Goal: Transaction & Acquisition: Book appointment/travel/reservation

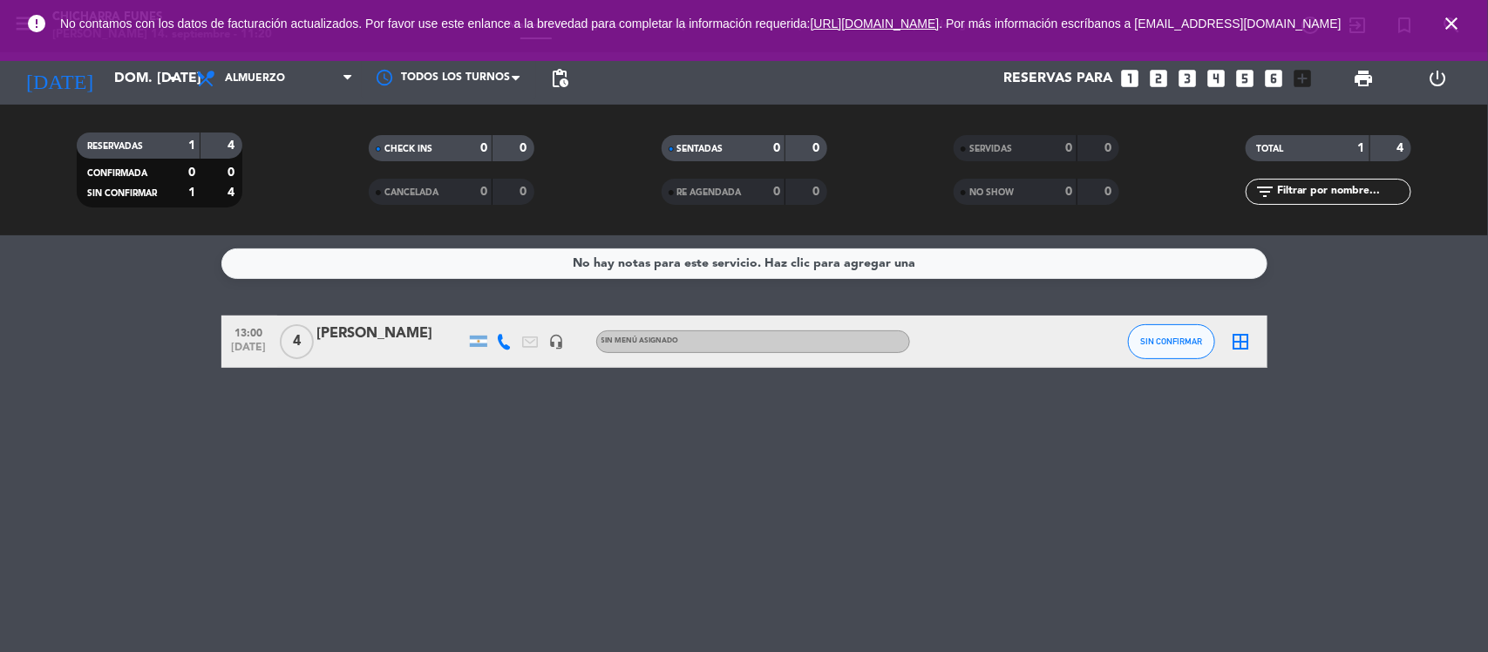
click at [1451, 24] on icon "close" at bounding box center [1451, 23] width 21 height 21
click at [419, 494] on div "No hay notas para este servicio. Haz clic para agregar una 13:00 [DATE] 4 [PERS…" at bounding box center [744, 443] width 1488 height 417
click at [233, 423] on div "No hay notas para este servicio. Haz clic para agregar una 13:00 [DATE] 4 [PERS…" at bounding box center [744, 443] width 1488 height 417
click at [1210, 77] on icon "looks_4" at bounding box center [1217, 78] width 23 height 23
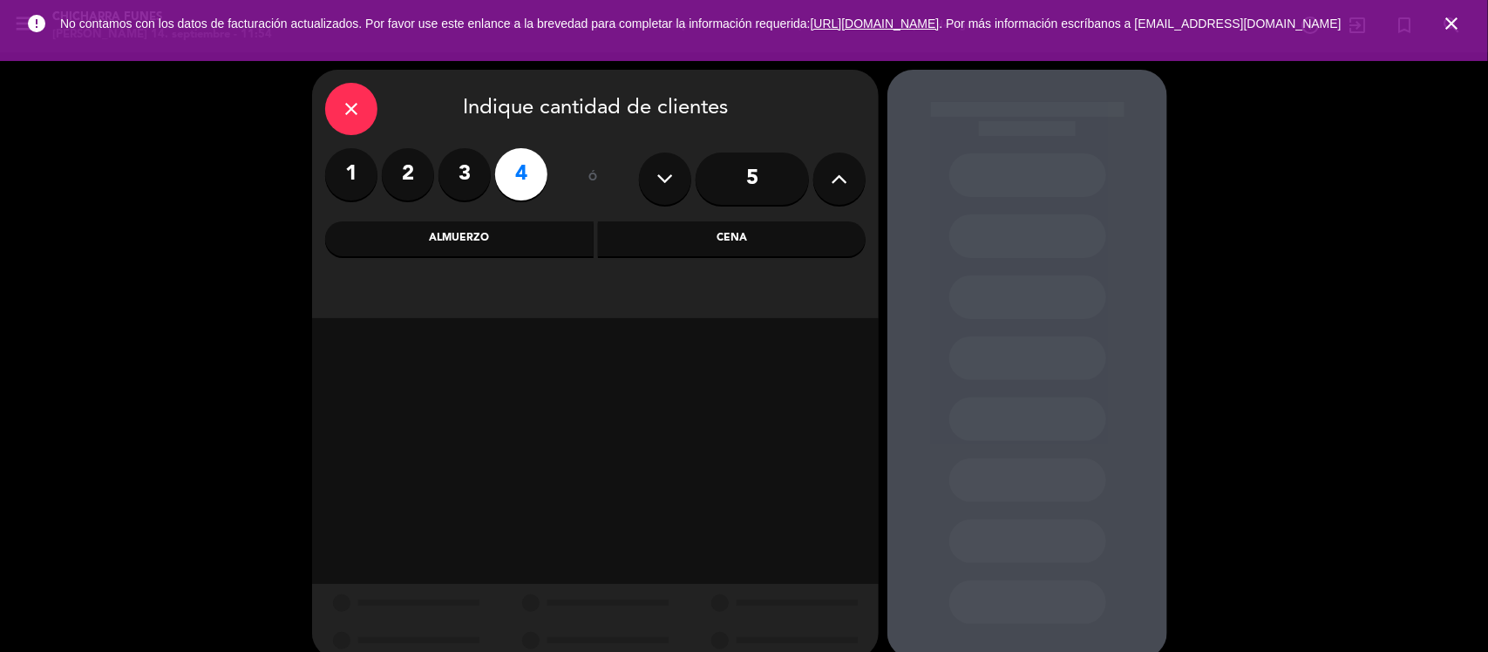
click at [519, 233] on div "Almuerzo" at bounding box center [459, 238] width 268 height 35
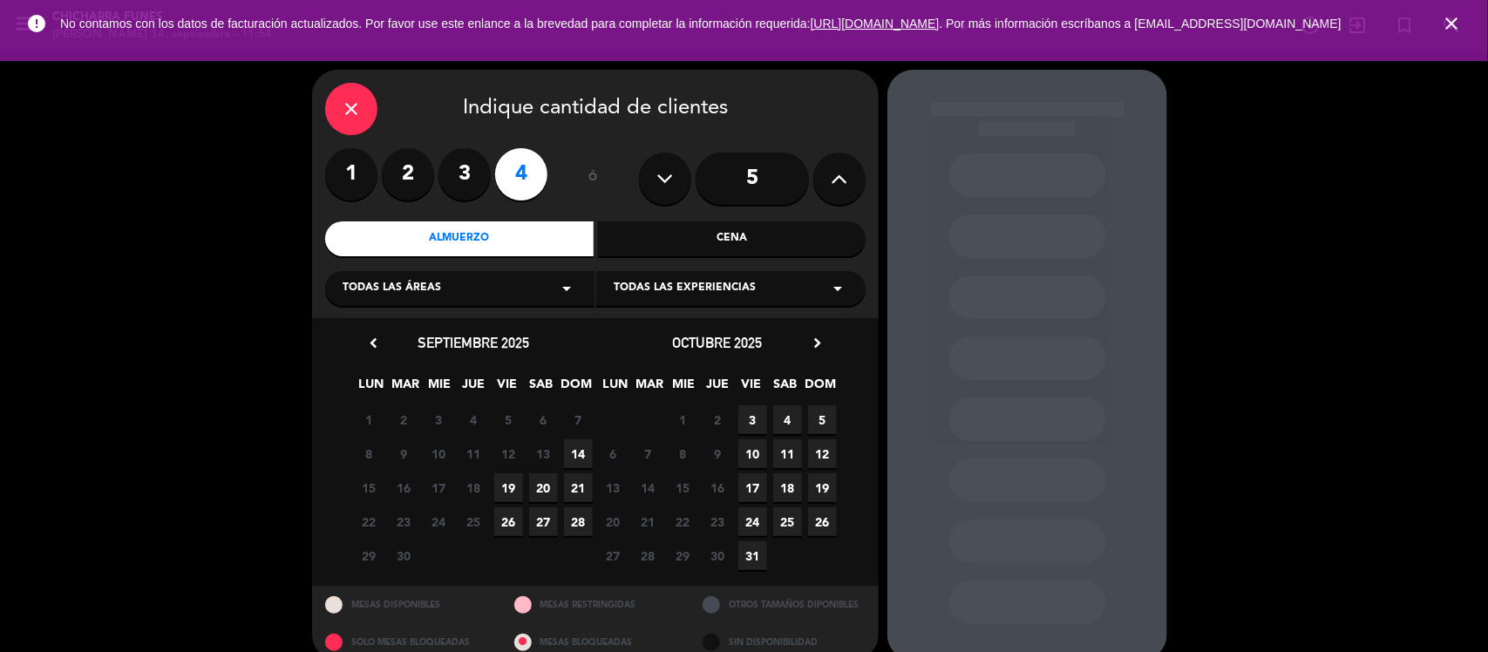
click at [577, 446] on span "14" at bounding box center [578, 453] width 29 height 29
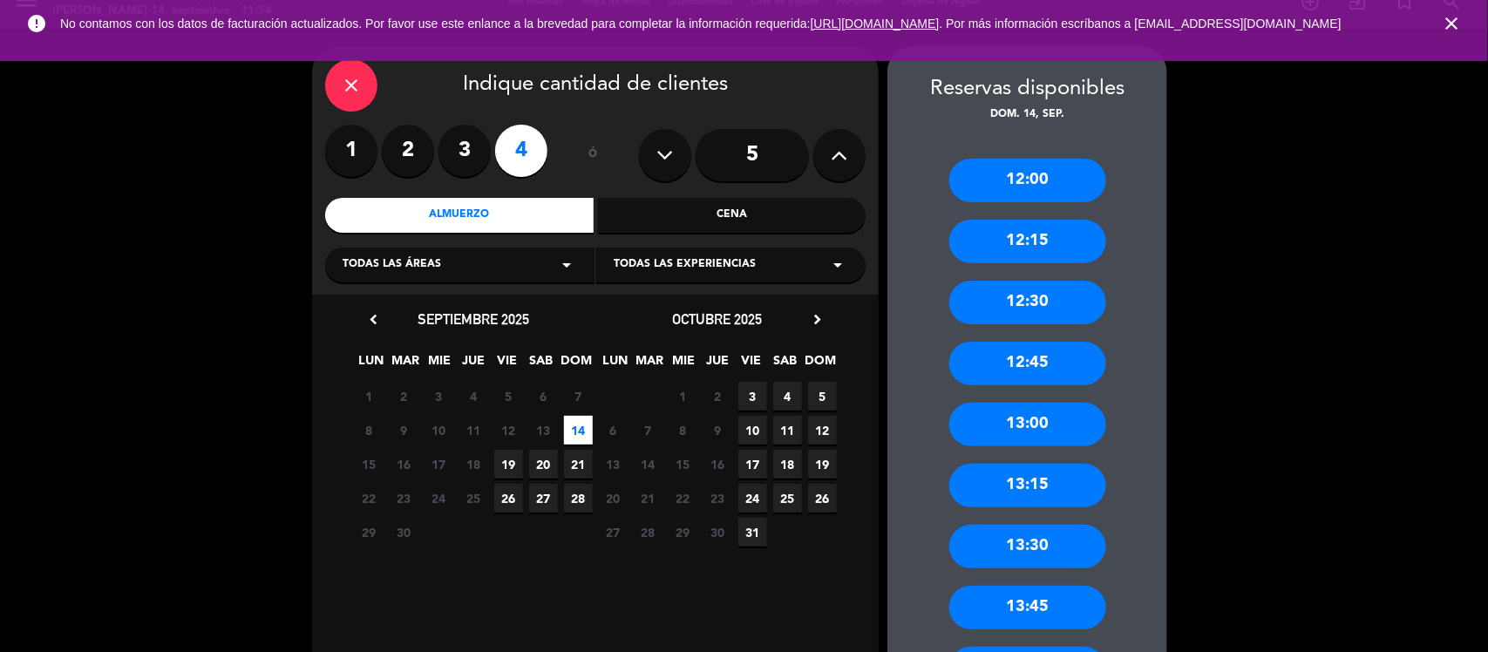
click at [1022, 542] on div "13:30" at bounding box center [1027, 547] width 157 height 44
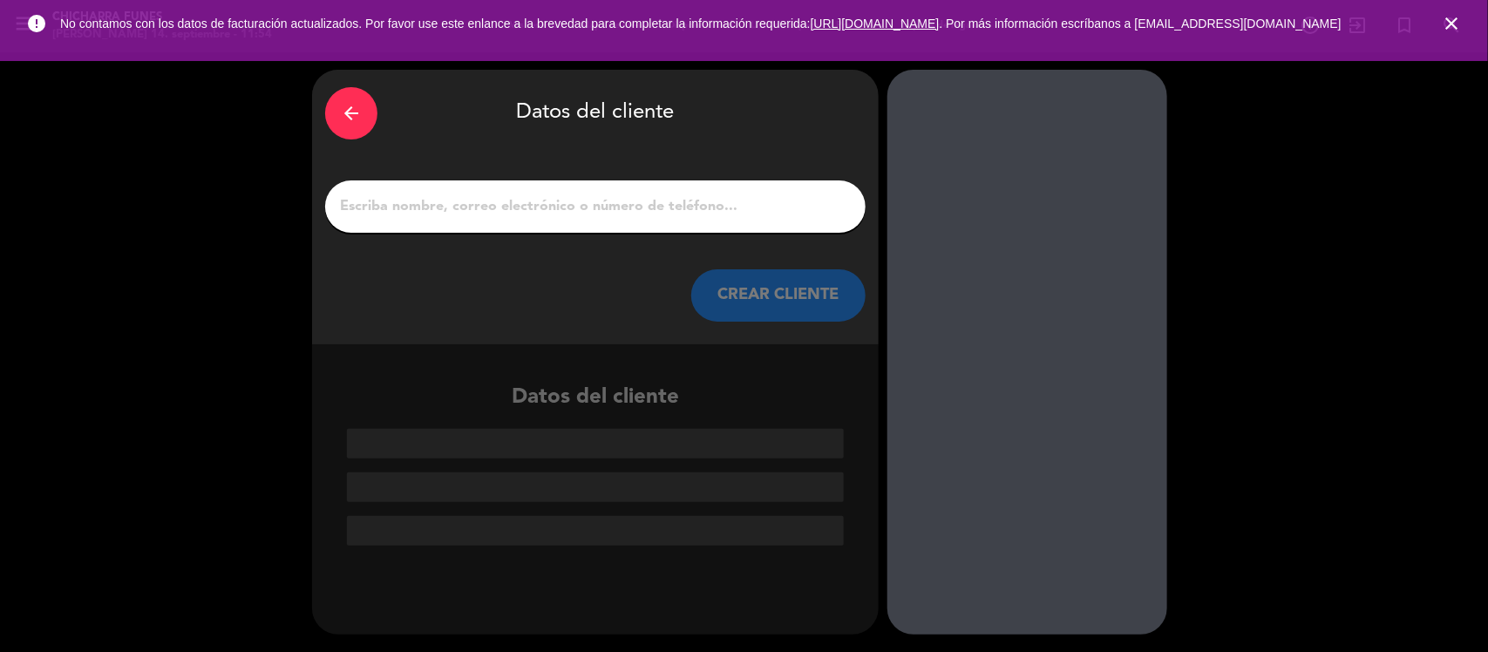
click at [630, 215] on input "1" at bounding box center [595, 206] width 514 height 24
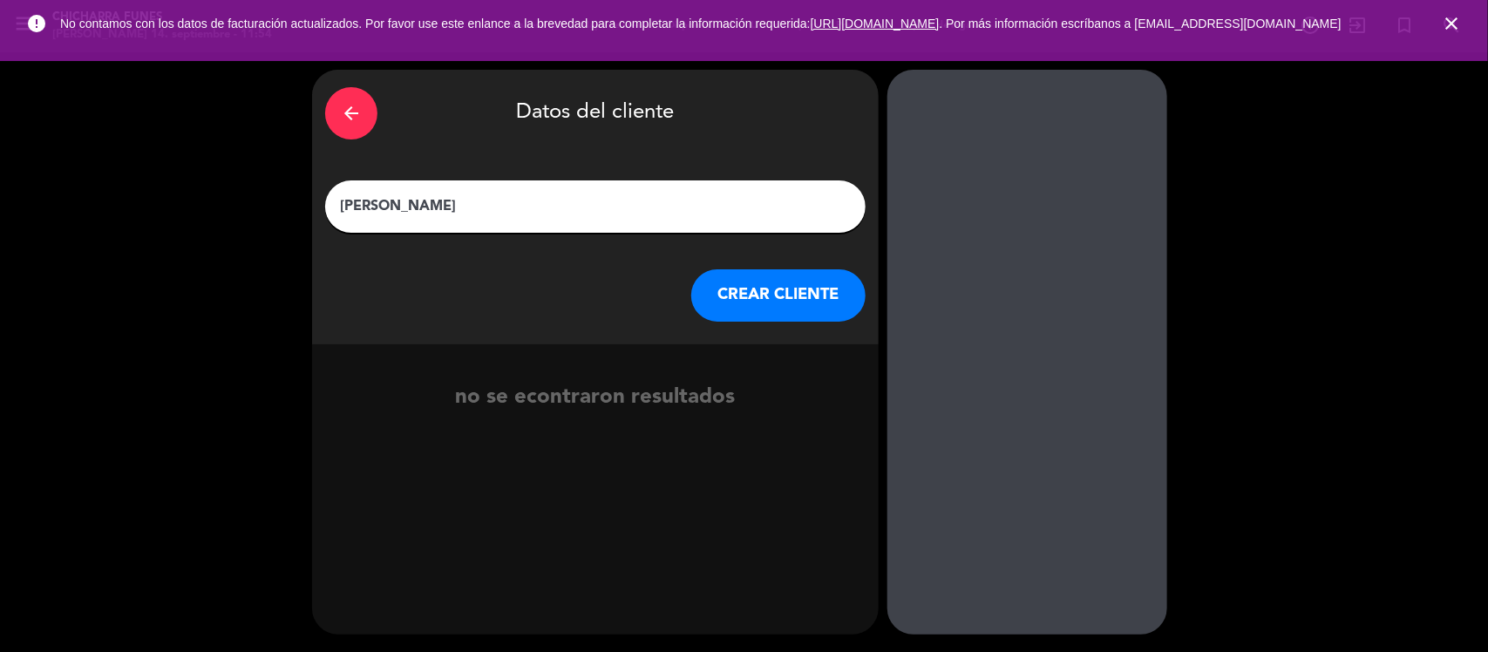
type input "[PERSON_NAME]"
click at [781, 295] on button "CREAR CLIENTE" at bounding box center [778, 295] width 174 height 52
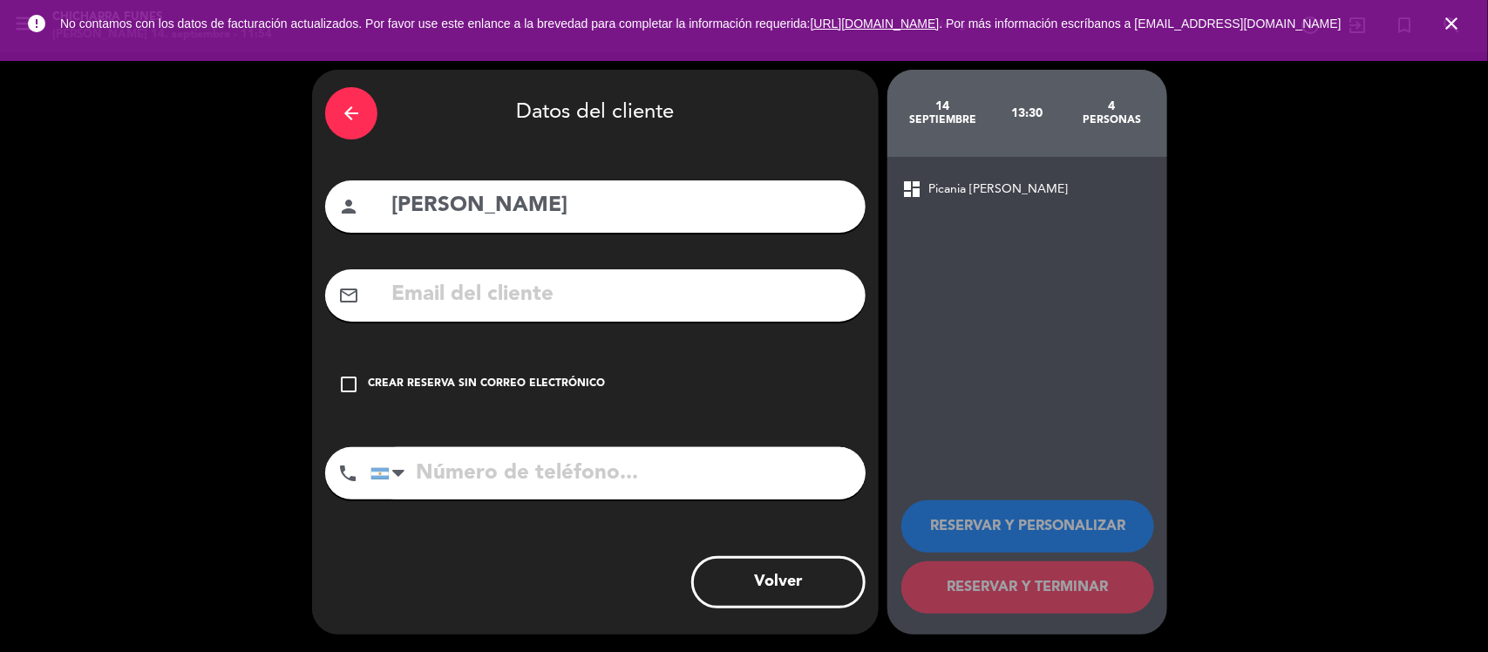
click at [554, 458] on input "tel" at bounding box center [617, 473] width 495 height 52
type input "3415118284"
click at [349, 390] on icon "check_box_outline_blank" at bounding box center [348, 384] width 21 height 21
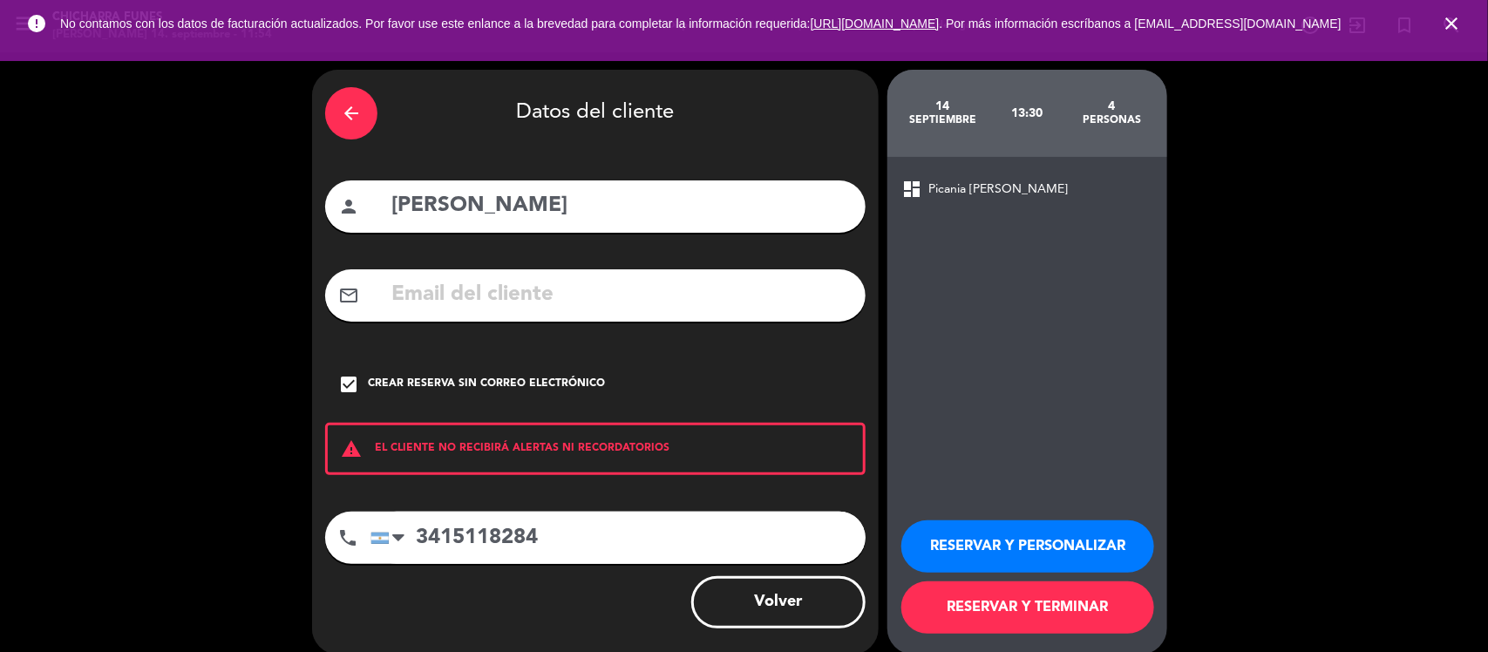
click at [719, 492] on div "arrow_back Datos del cliente person [PERSON_NAME] mail_outline check_box Crear …" at bounding box center [595, 362] width 567 height 585
click at [1034, 611] on button "RESERVAR Y TERMINAR" at bounding box center [1027, 607] width 253 height 52
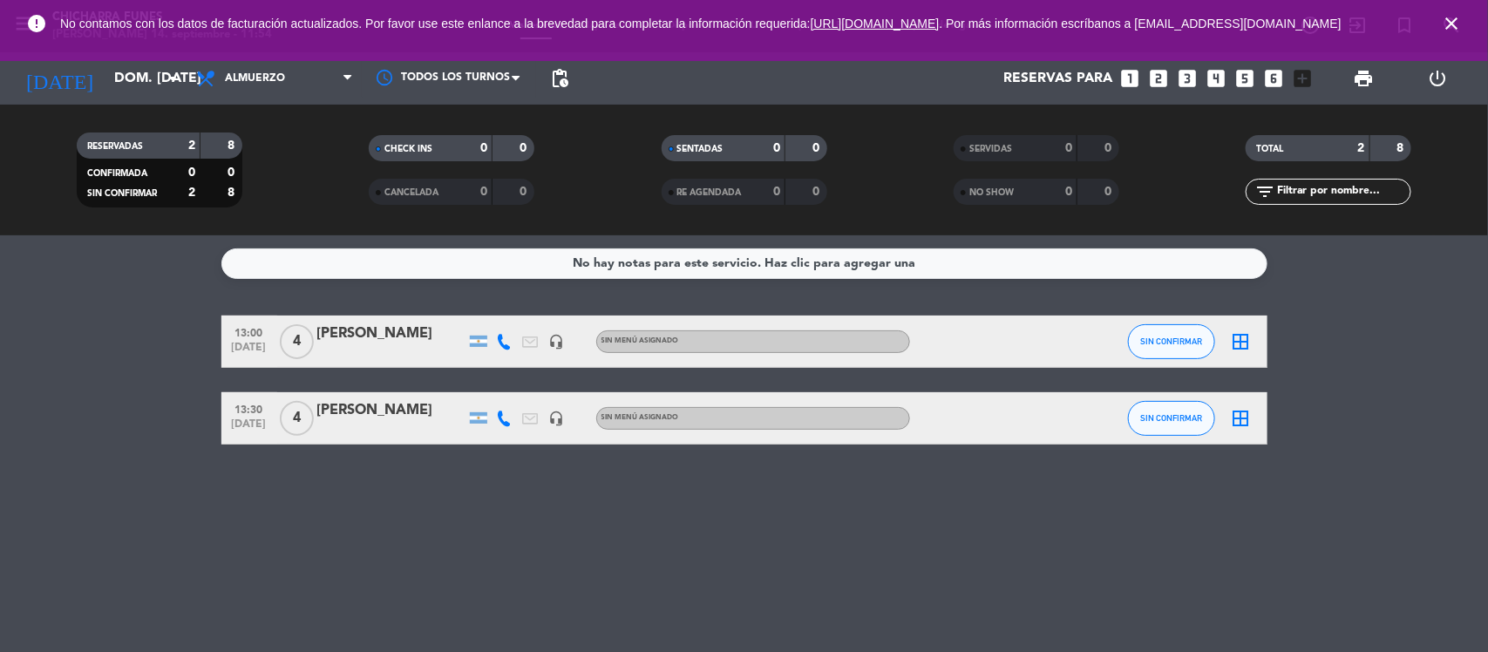
click at [1037, 559] on div "No hay notas para este servicio. Haz clic para agregar una 13:00 [DATE] 4 [PERS…" at bounding box center [744, 443] width 1488 height 417
click at [1158, 80] on icon "looks_two" at bounding box center [1159, 78] width 23 height 23
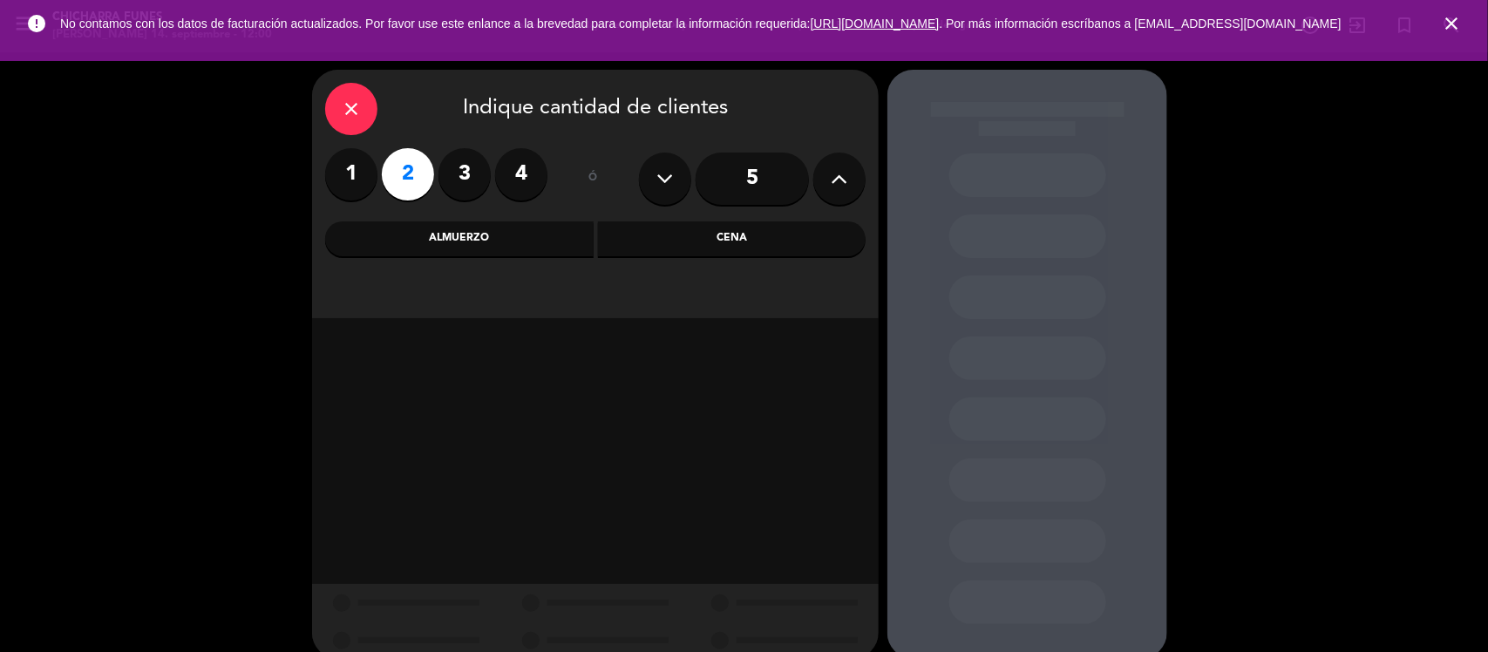
click at [562, 235] on div "Almuerzo" at bounding box center [459, 238] width 268 height 35
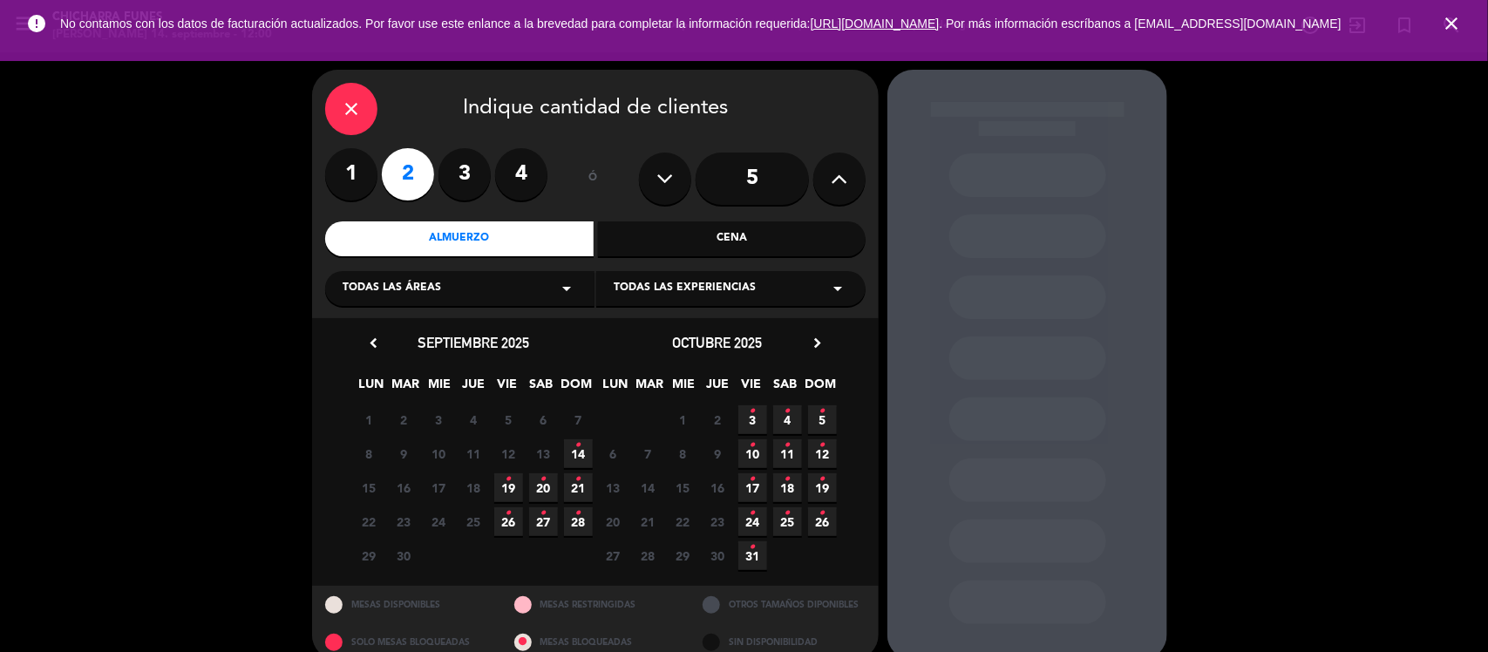
click at [578, 446] on icon "•" at bounding box center [578, 445] width 6 height 28
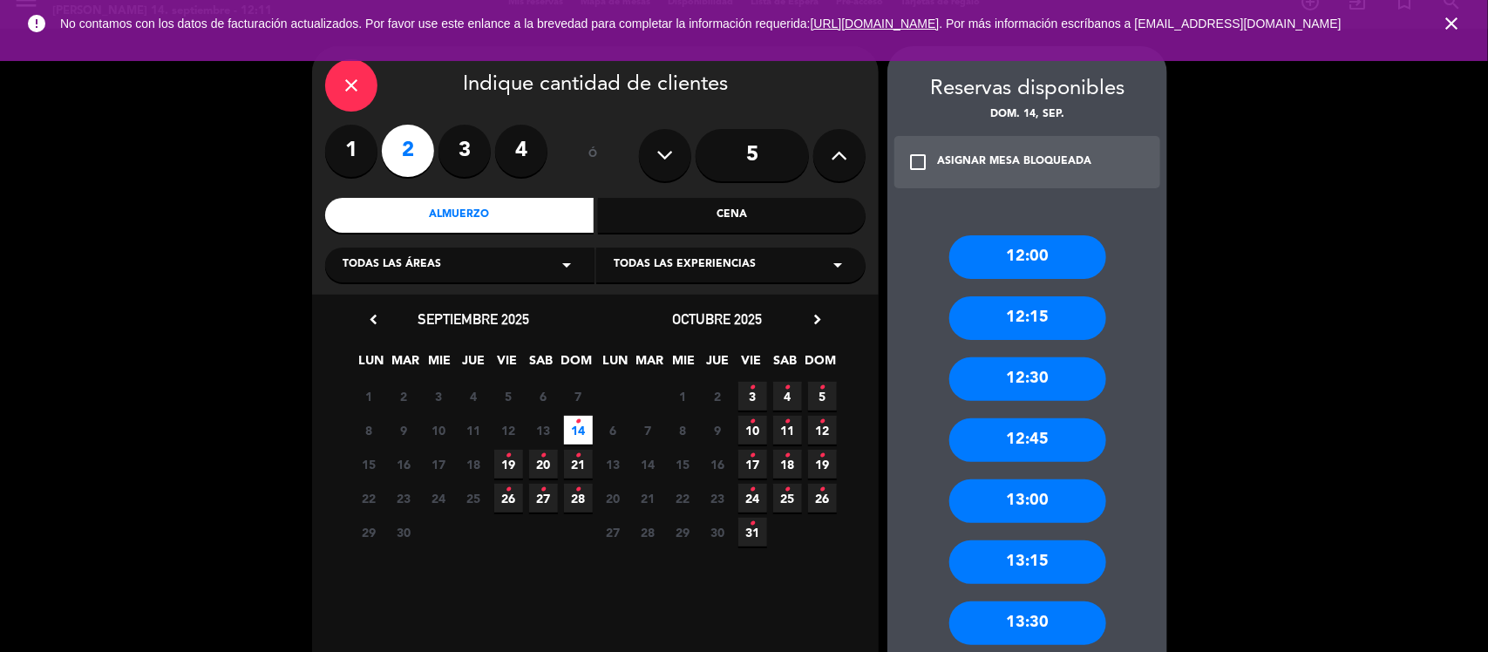
click at [351, 85] on icon "close" at bounding box center [351, 85] width 21 height 21
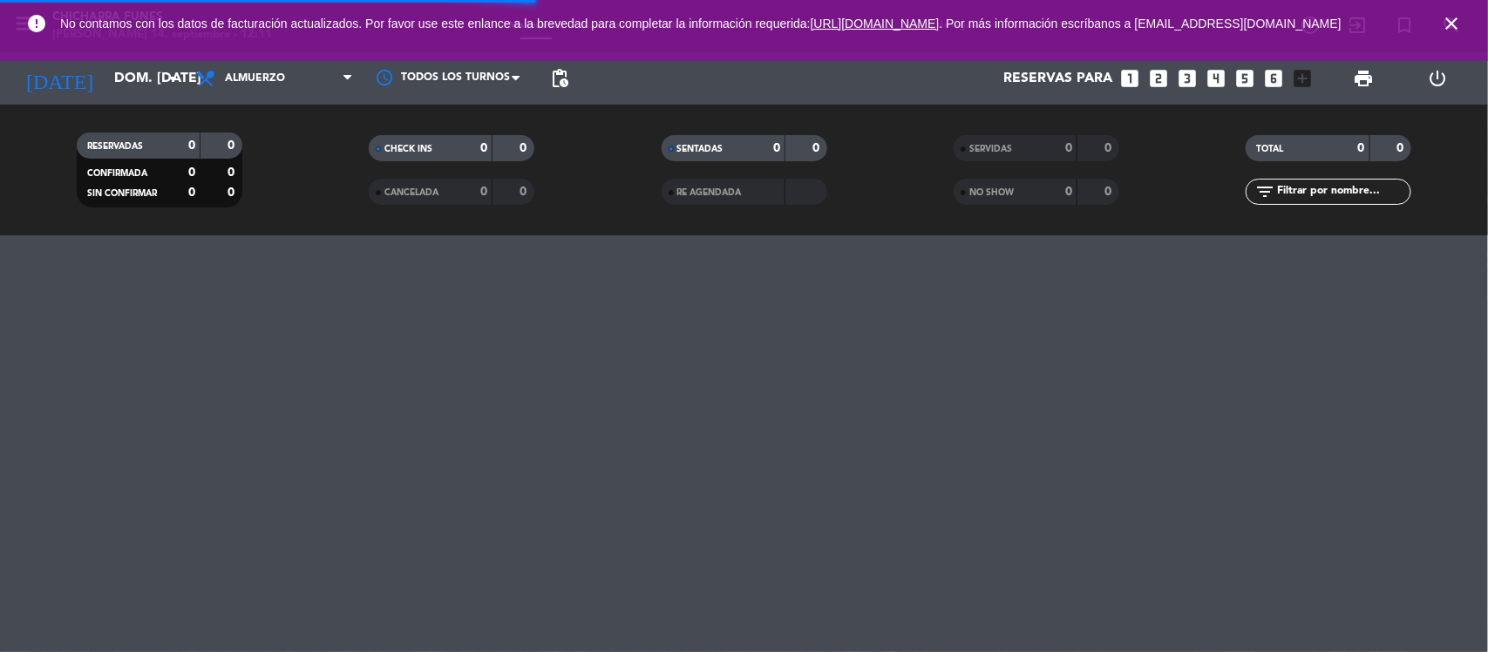
click at [1457, 24] on icon "close" at bounding box center [1451, 23] width 21 height 21
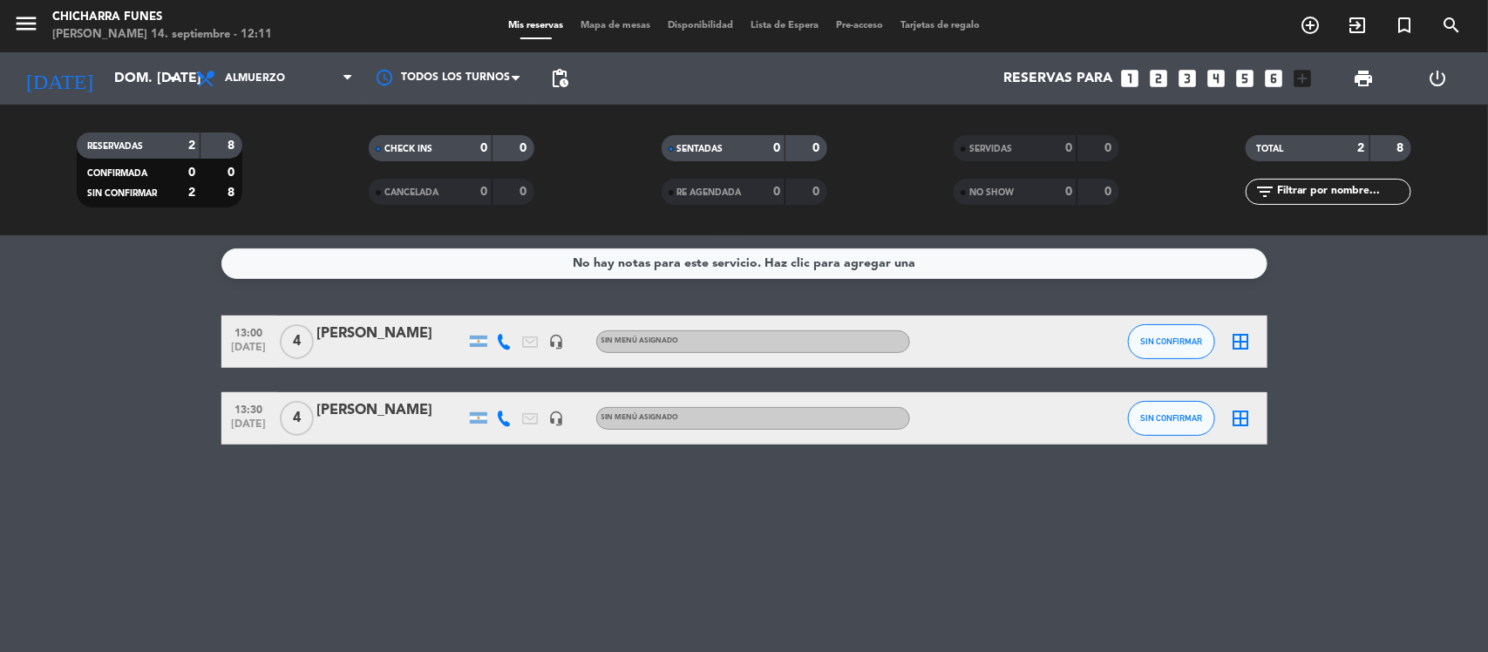
click at [1220, 72] on icon "looks_4" at bounding box center [1217, 78] width 23 height 23
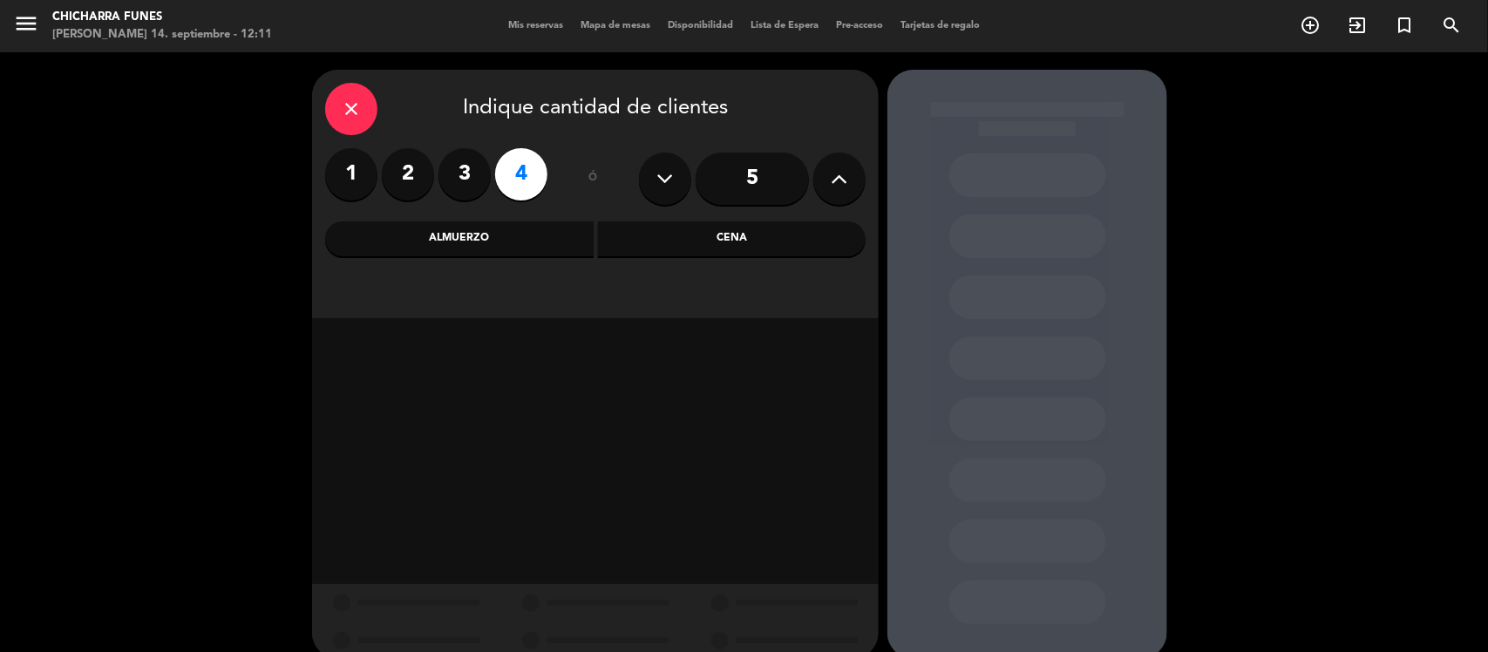
click at [719, 184] on input "5" at bounding box center [752, 179] width 113 height 52
click at [711, 242] on div "Cena" at bounding box center [732, 238] width 268 height 35
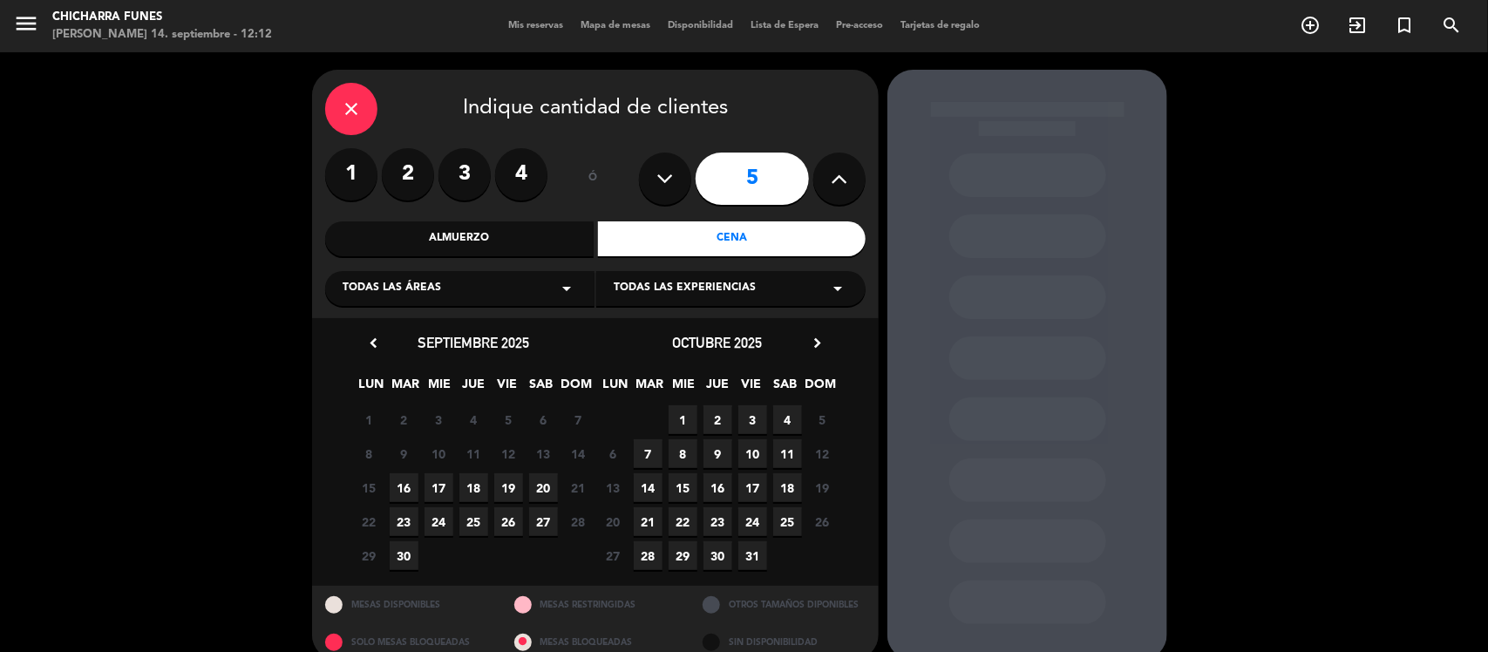
click at [405, 488] on span "16" at bounding box center [404, 487] width 29 height 29
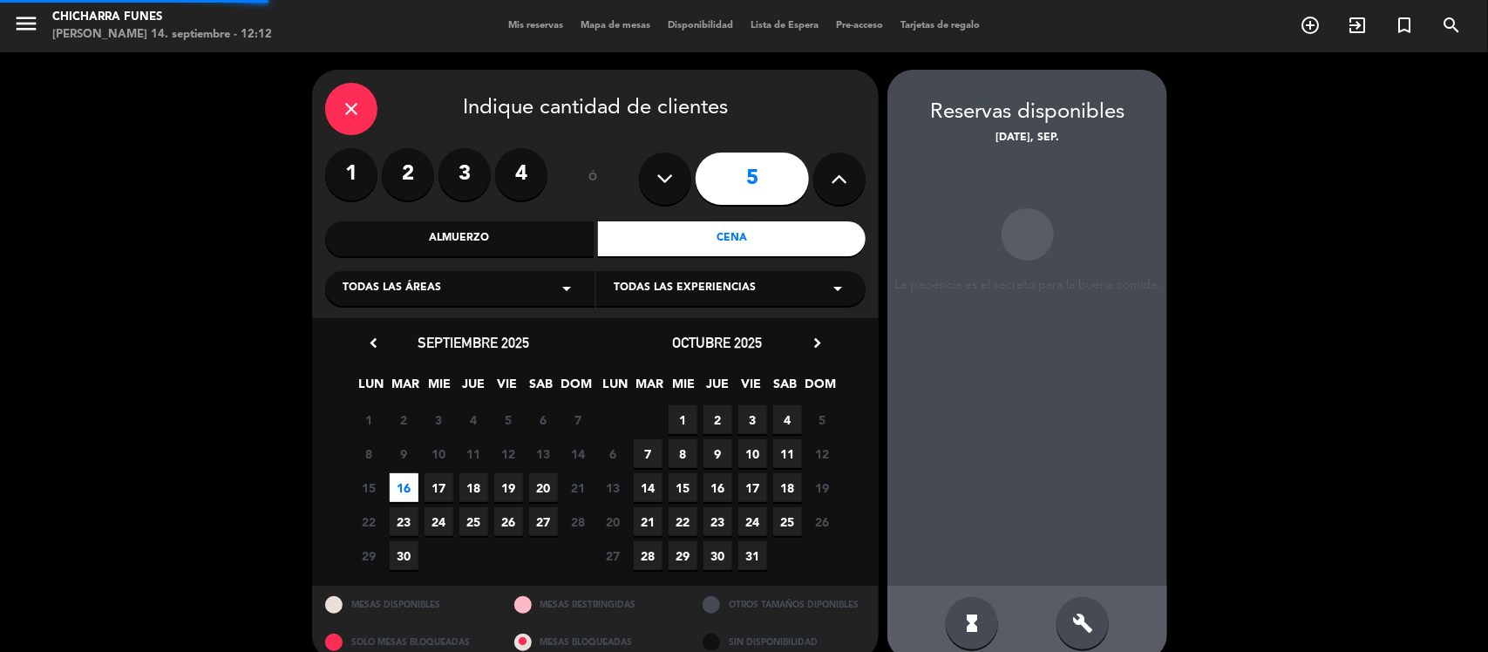
scroll to position [24, 0]
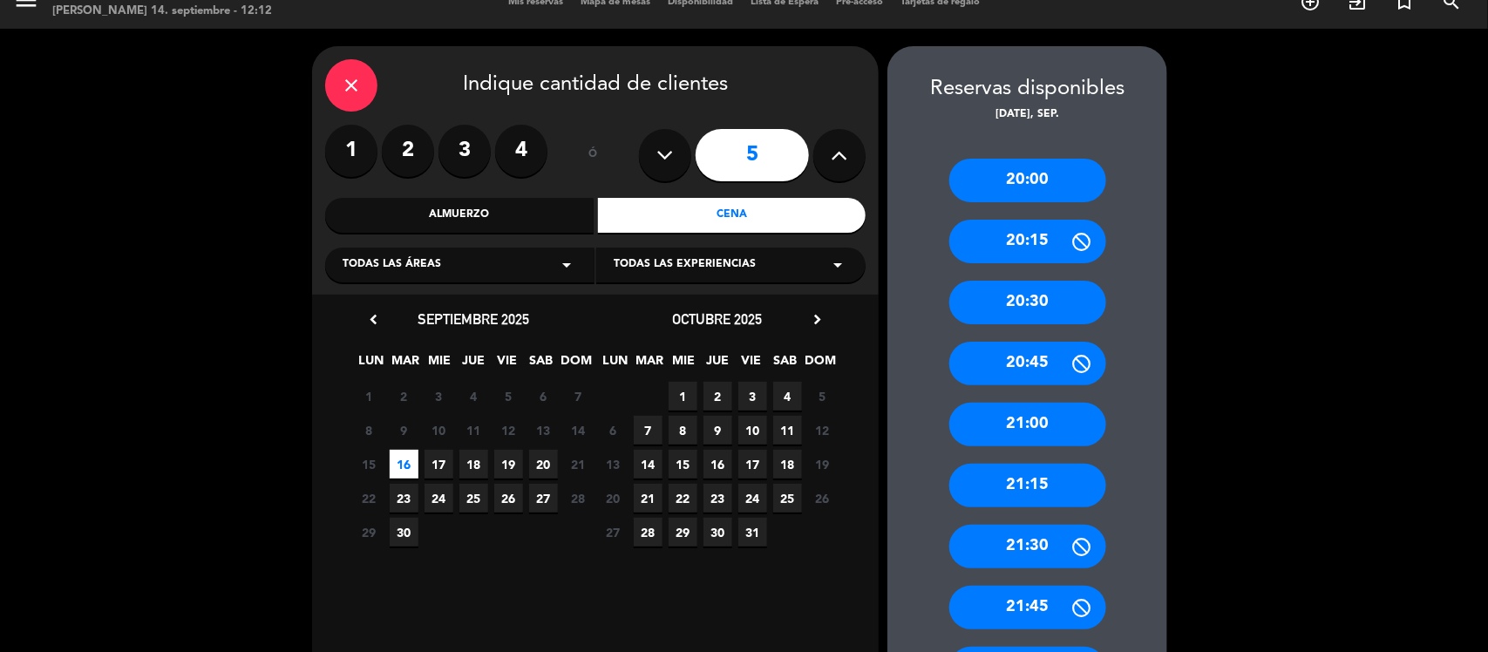
click at [1021, 421] on div "21:00" at bounding box center [1027, 425] width 157 height 44
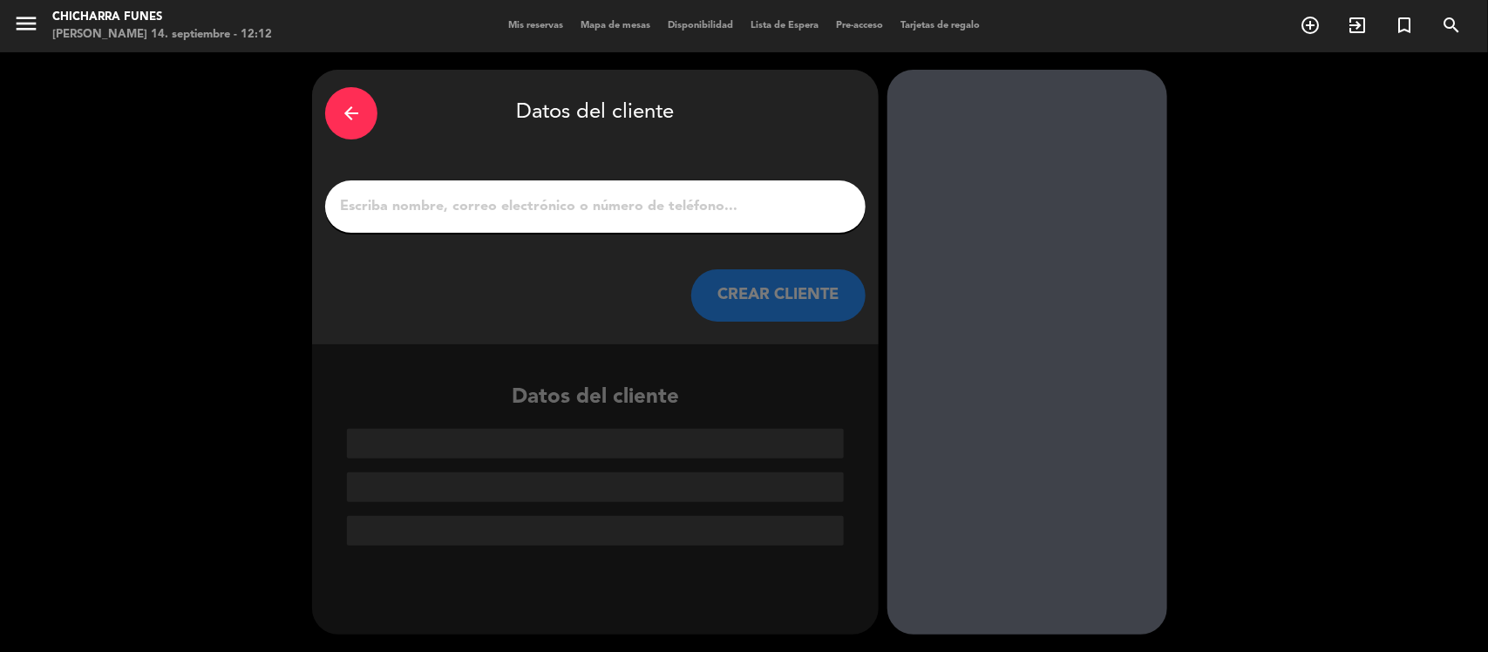
click at [491, 205] on input "1" at bounding box center [595, 206] width 514 height 24
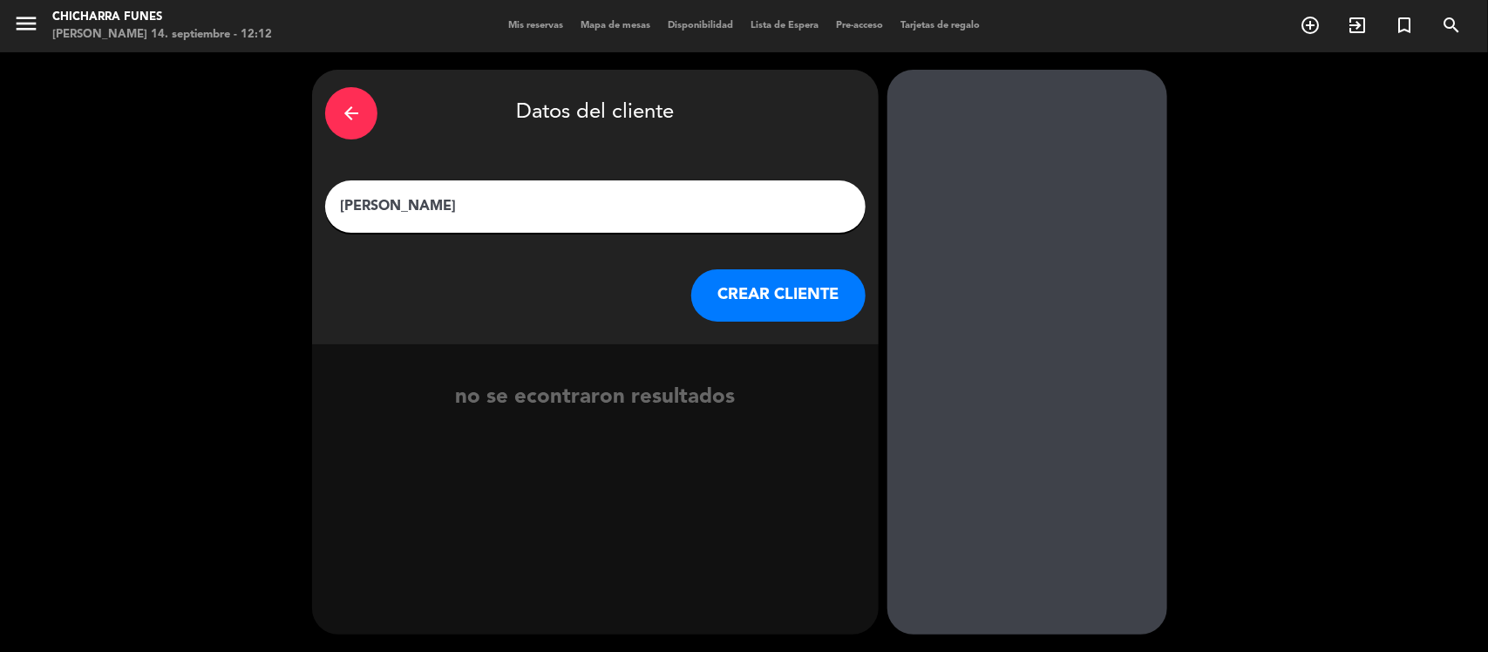
type input "[PERSON_NAME]"
click at [821, 289] on button "CREAR CLIENTE" at bounding box center [778, 295] width 174 height 52
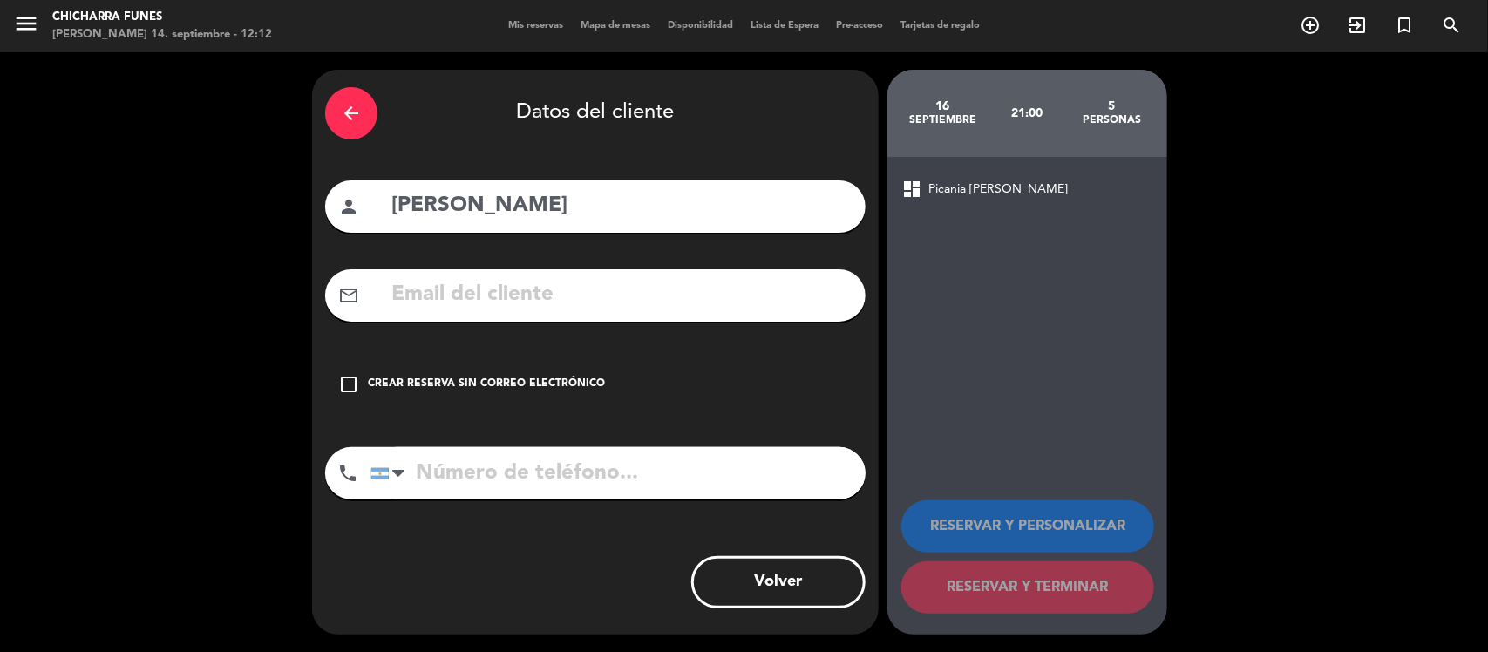
click at [349, 386] on icon "check_box_outline_blank" at bounding box center [348, 384] width 21 height 21
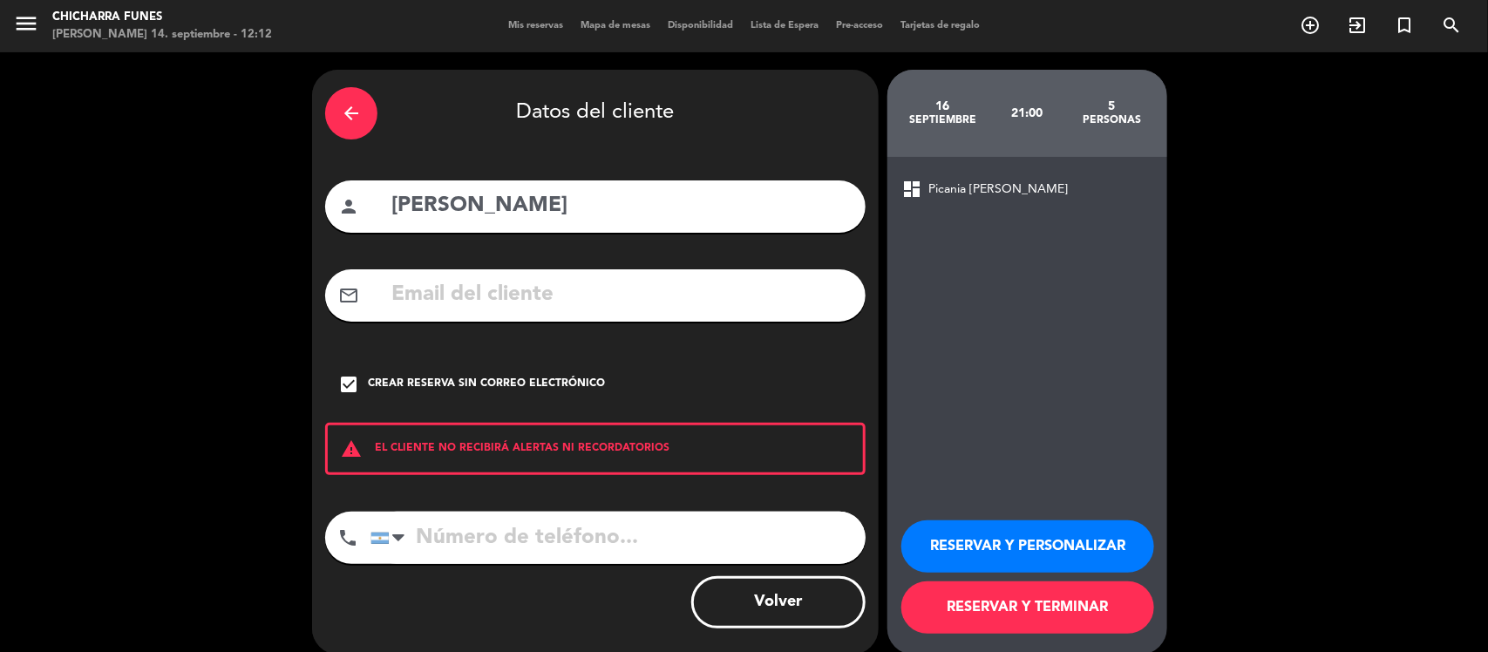
click at [433, 538] on input "tel" at bounding box center [617, 538] width 495 height 52
type input "3415520559"
click at [965, 547] on button "RESERVAR Y PERSONALIZAR" at bounding box center [1027, 546] width 253 height 52
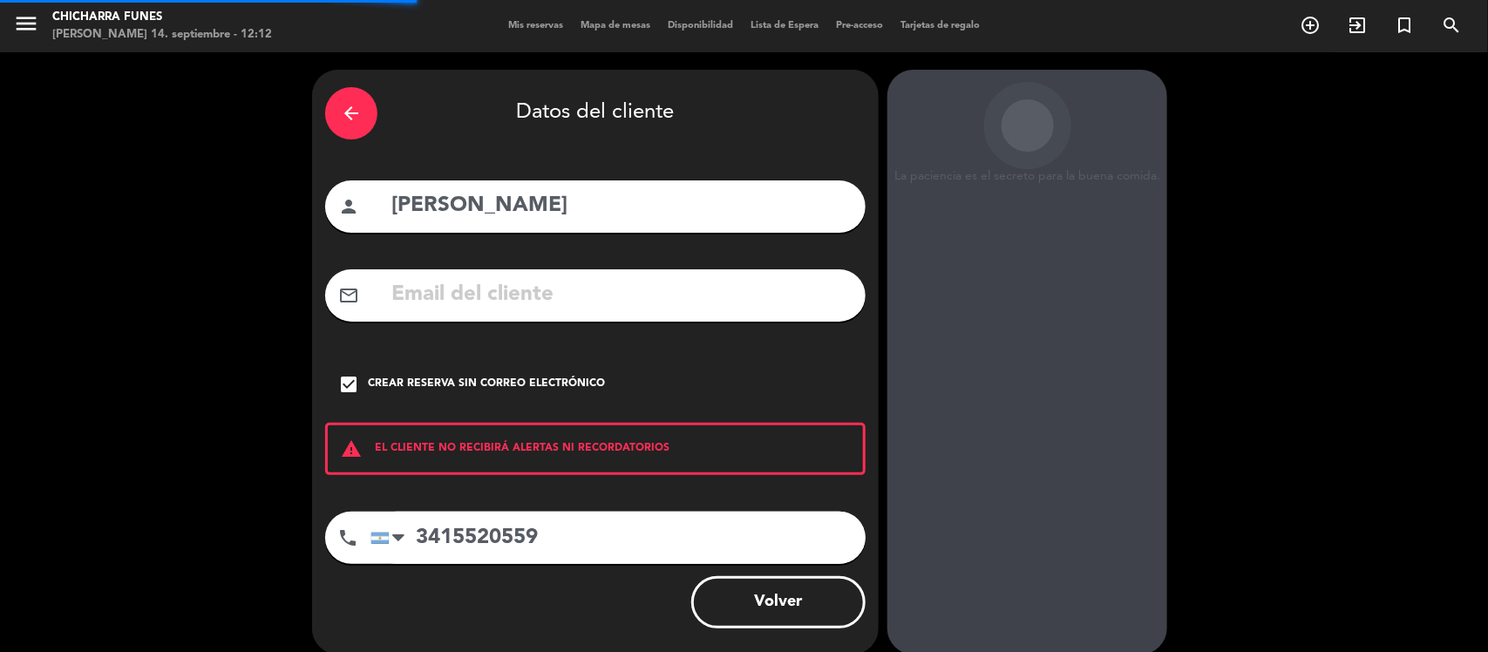
scroll to position [44, 0]
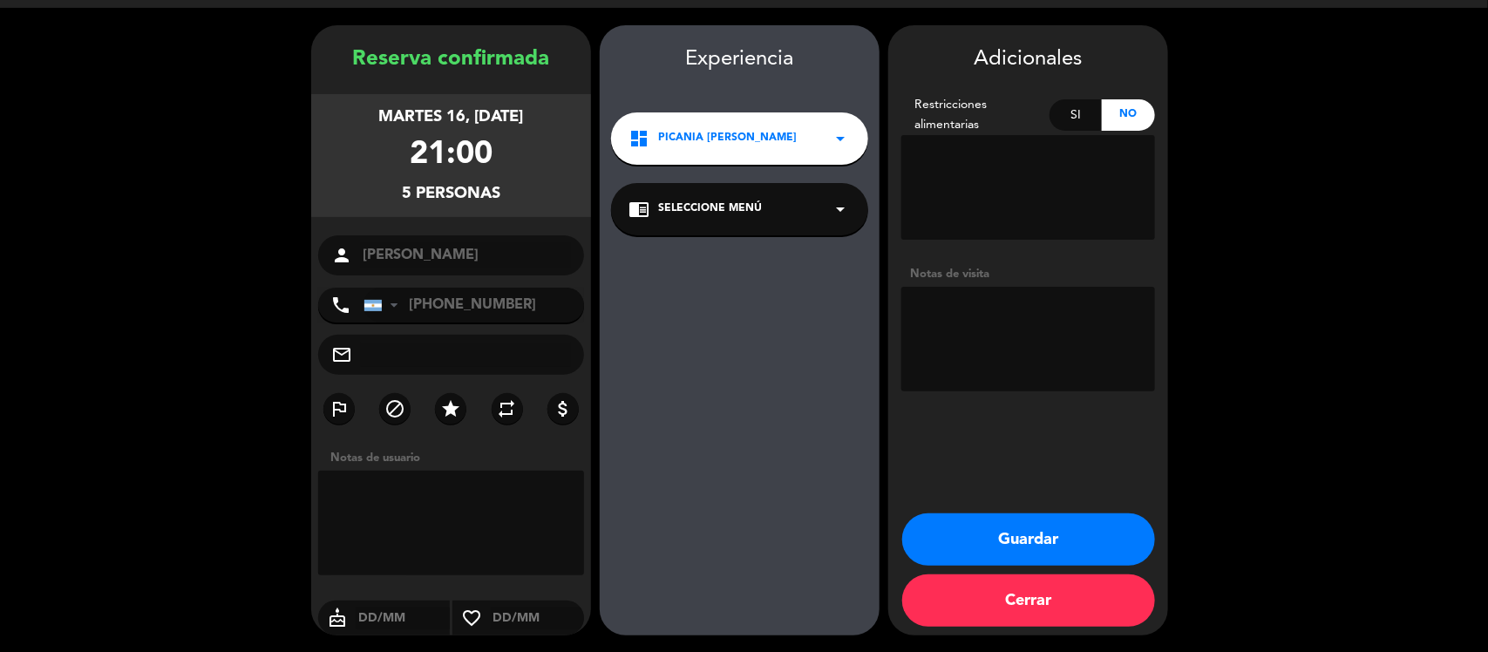
click at [1056, 539] on button "Guardar" at bounding box center [1028, 539] width 253 height 52
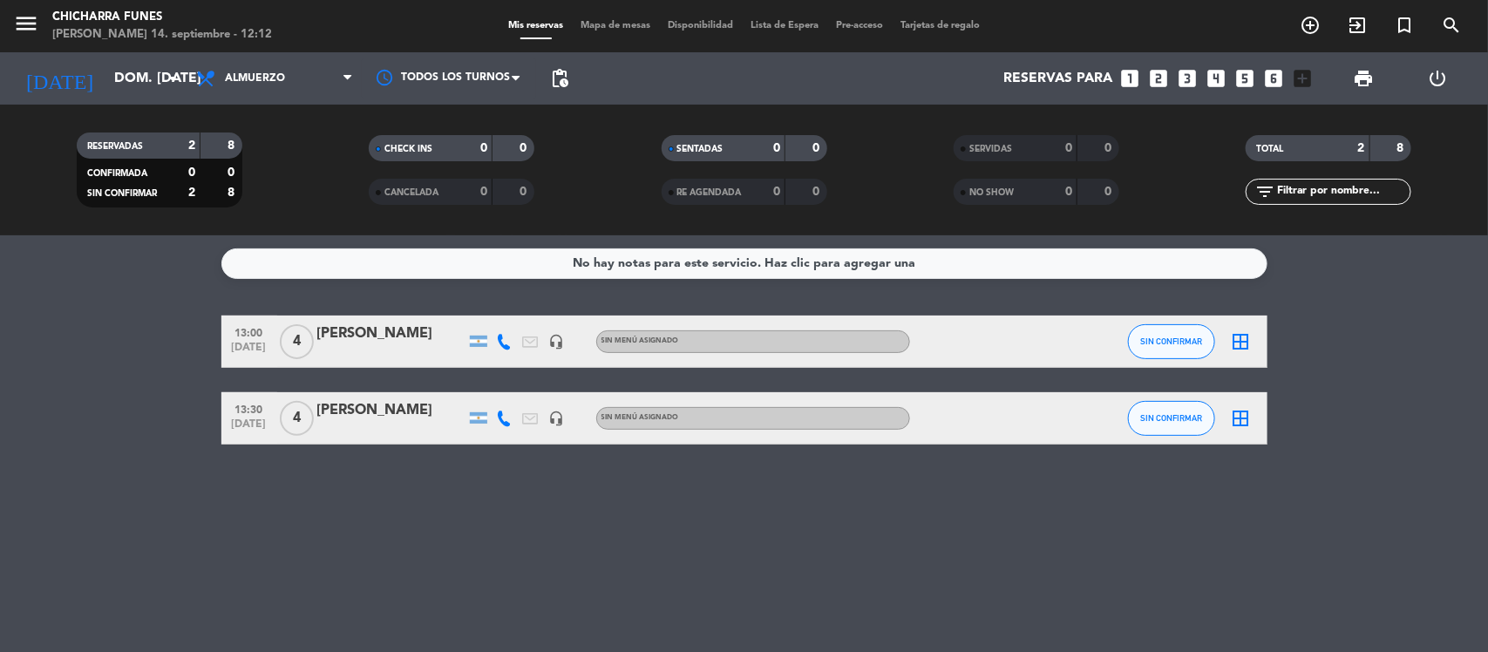
click at [1156, 75] on icon "looks_two" at bounding box center [1159, 78] width 23 height 23
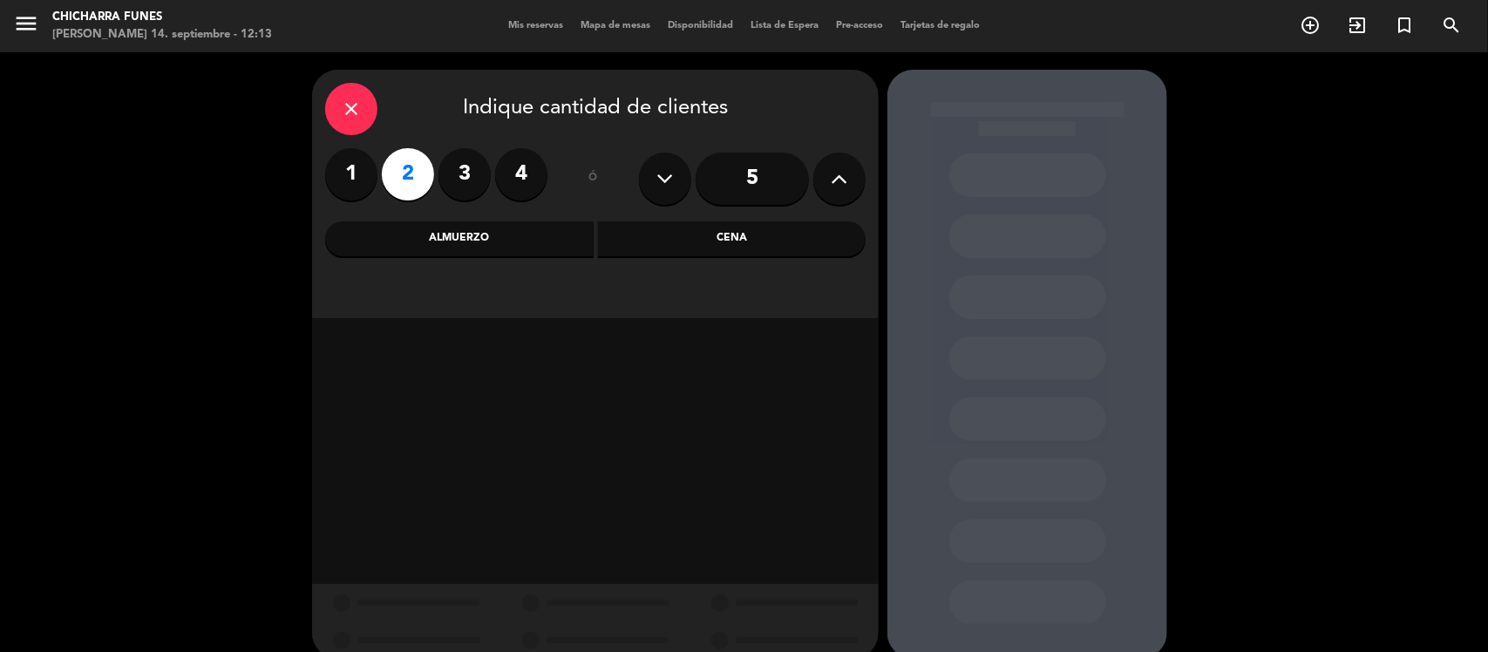
click at [527, 244] on div "Almuerzo" at bounding box center [459, 238] width 268 height 35
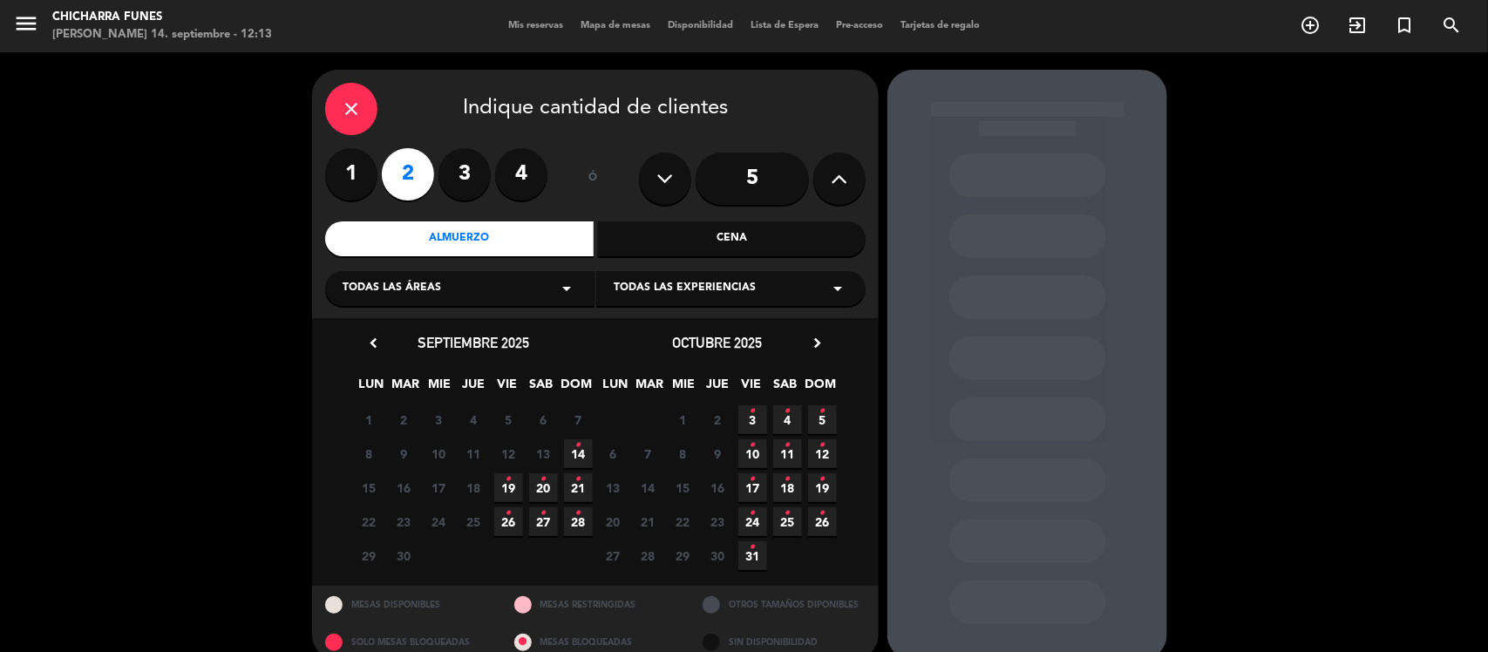
click at [576, 454] on icon "•" at bounding box center [578, 445] width 6 height 28
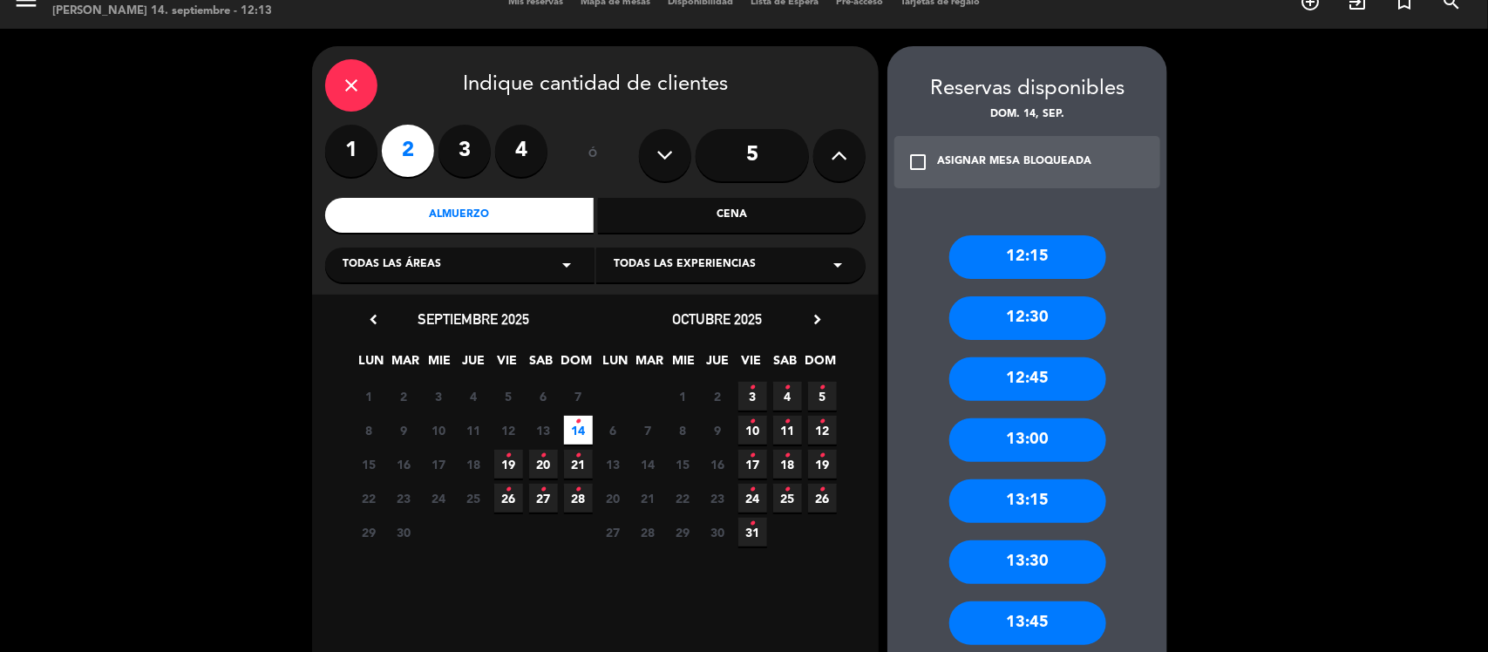
click at [1008, 446] on div "13:00" at bounding box center [1027, 440] width 157 height 44
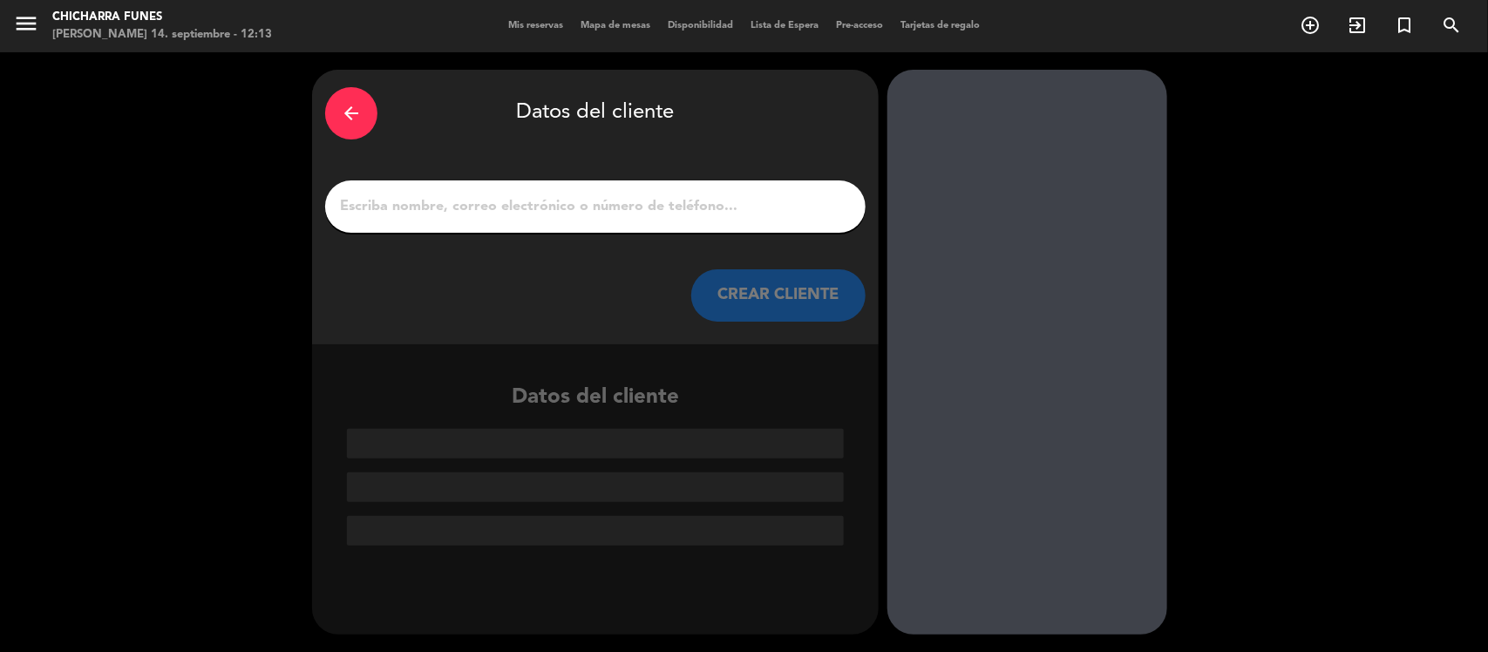
click at [634, 209] on input "1" at bounding box center [595, 206] width 514 height 24
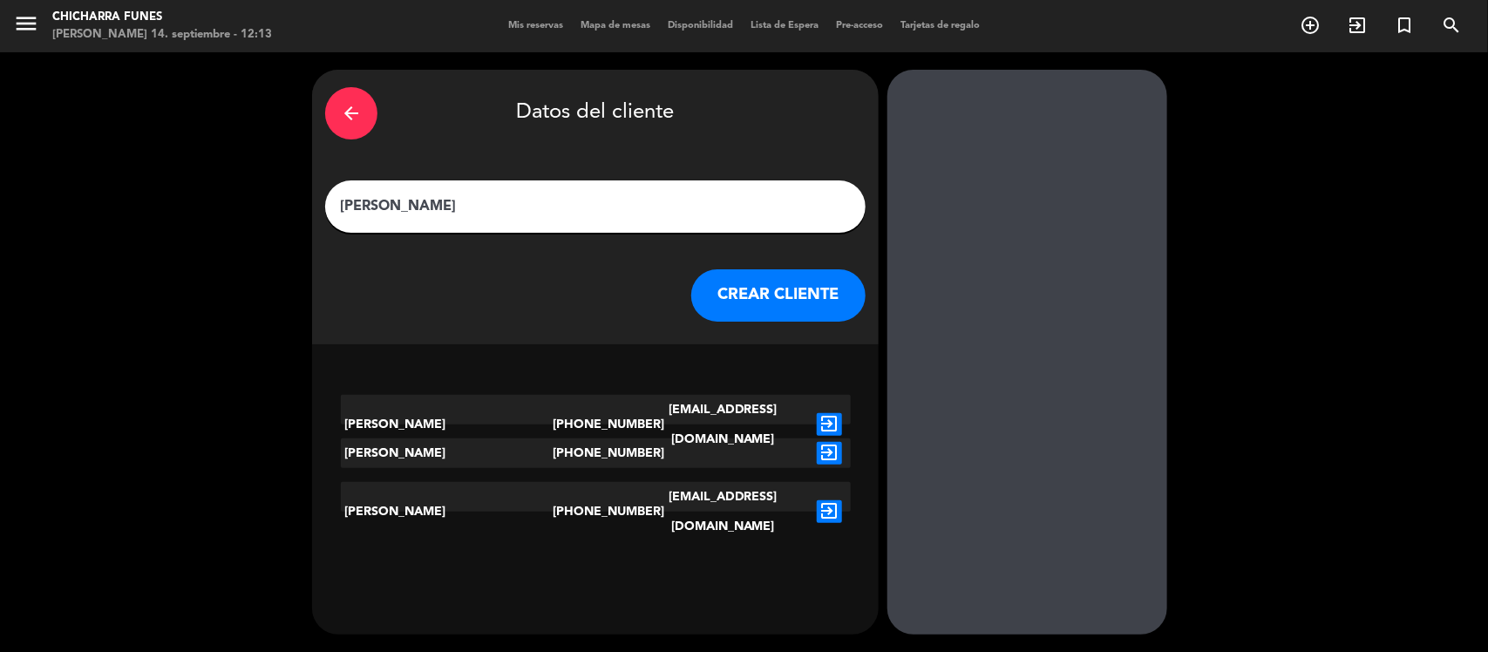
type input "[PERSON_NAME]"
click at [769, 293] on button "CREAR CLIENTE" at bounding box center [778, 295] width 174 height 52
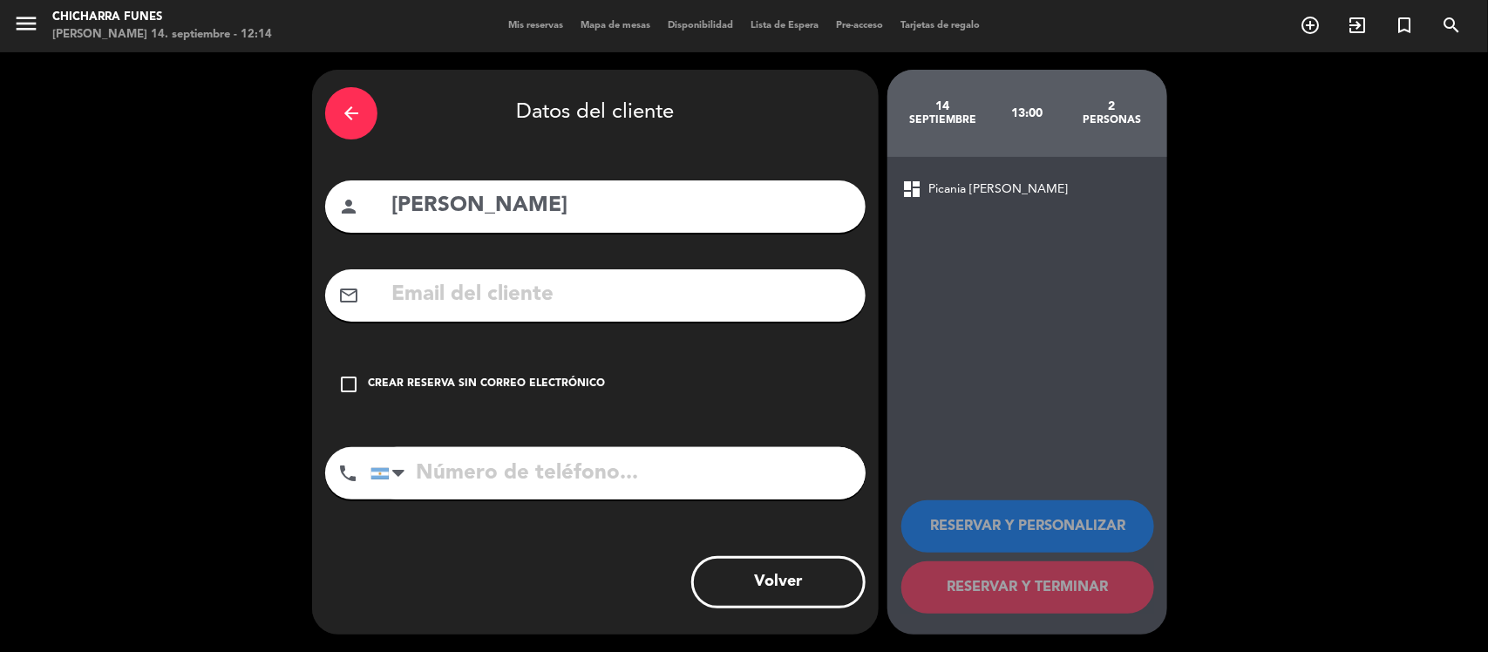
click at [350, 382] on icon "check_box_outline_blank" at bounding box center [348, 384] width 21 height 21
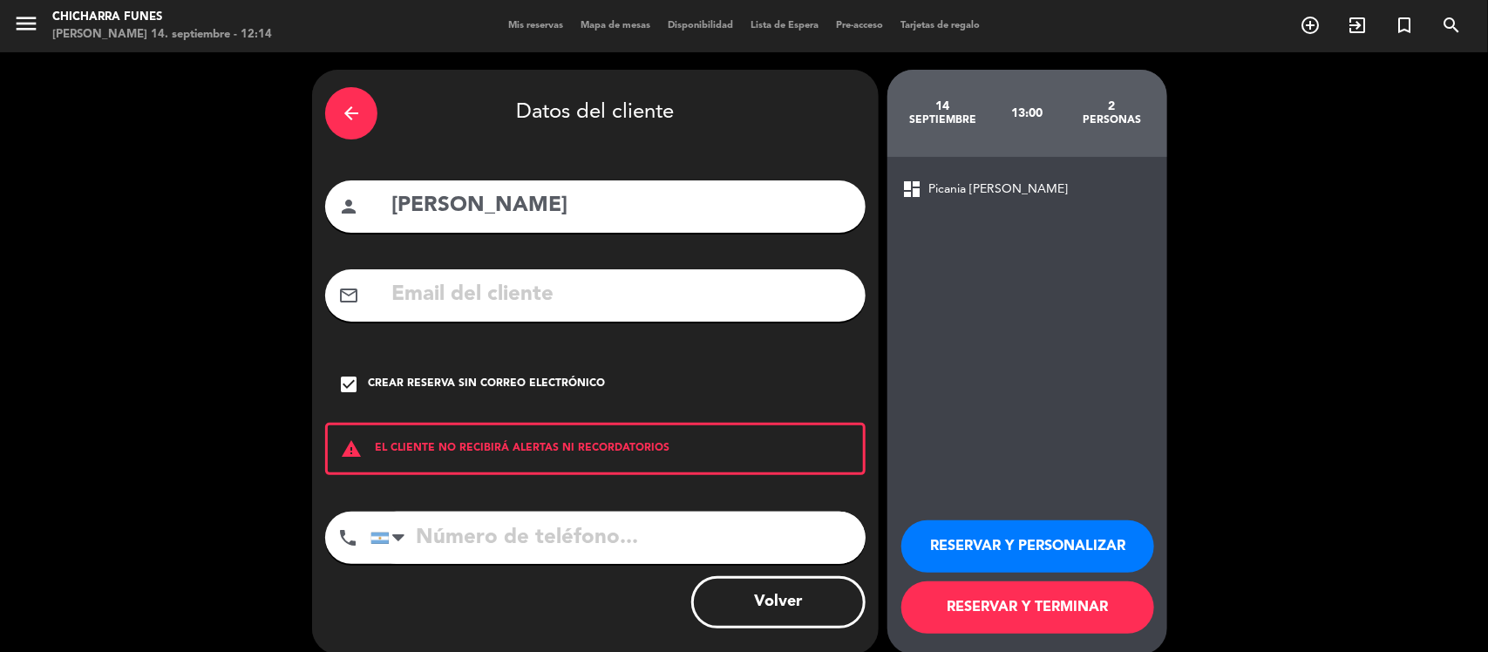
click at [475, 533] on input "tel" at bounding box center [617, 538] width 495 height 52
paste input "[PHONE_NUMBER]"
type input "[PHONE_NUMBER]"
click at [1048, 552] on button "RESERVAR Y PERSONALIZAR" at bounding box center [1027, 546] width 253 height 52
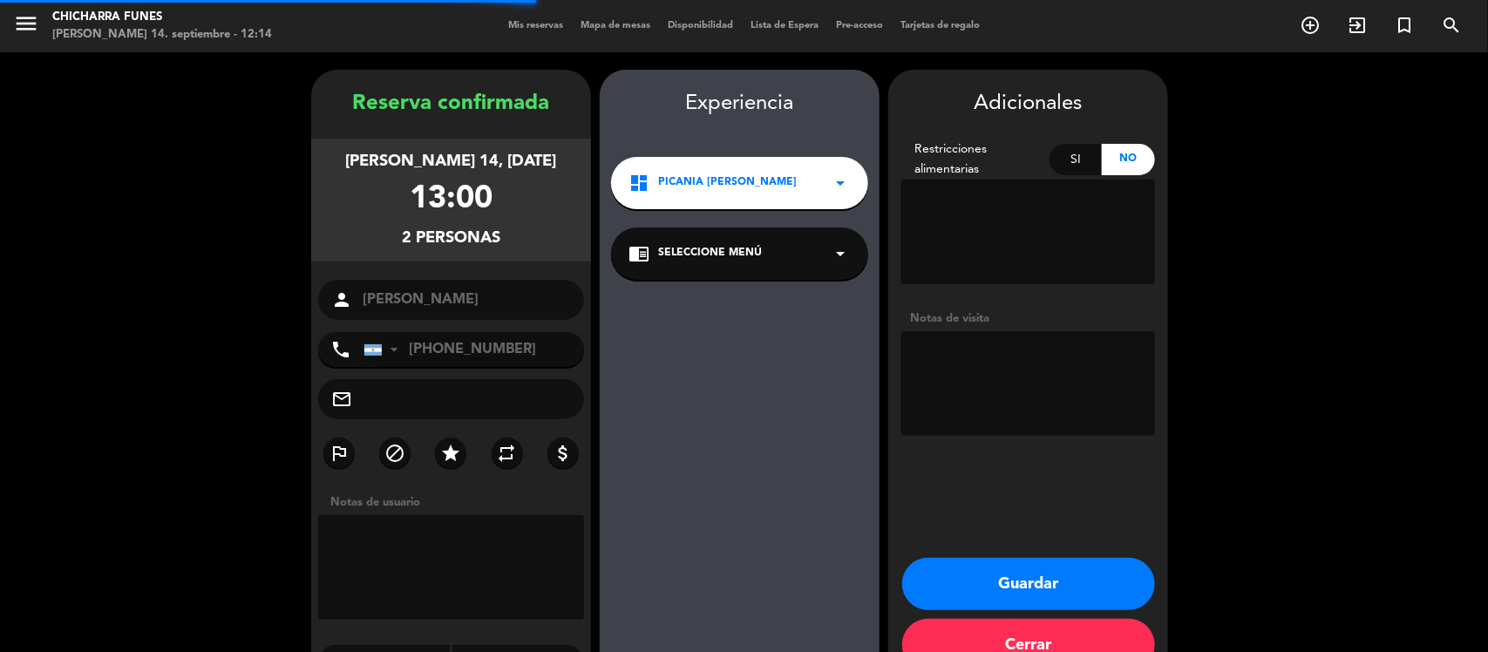
scroll to position [44, 0]
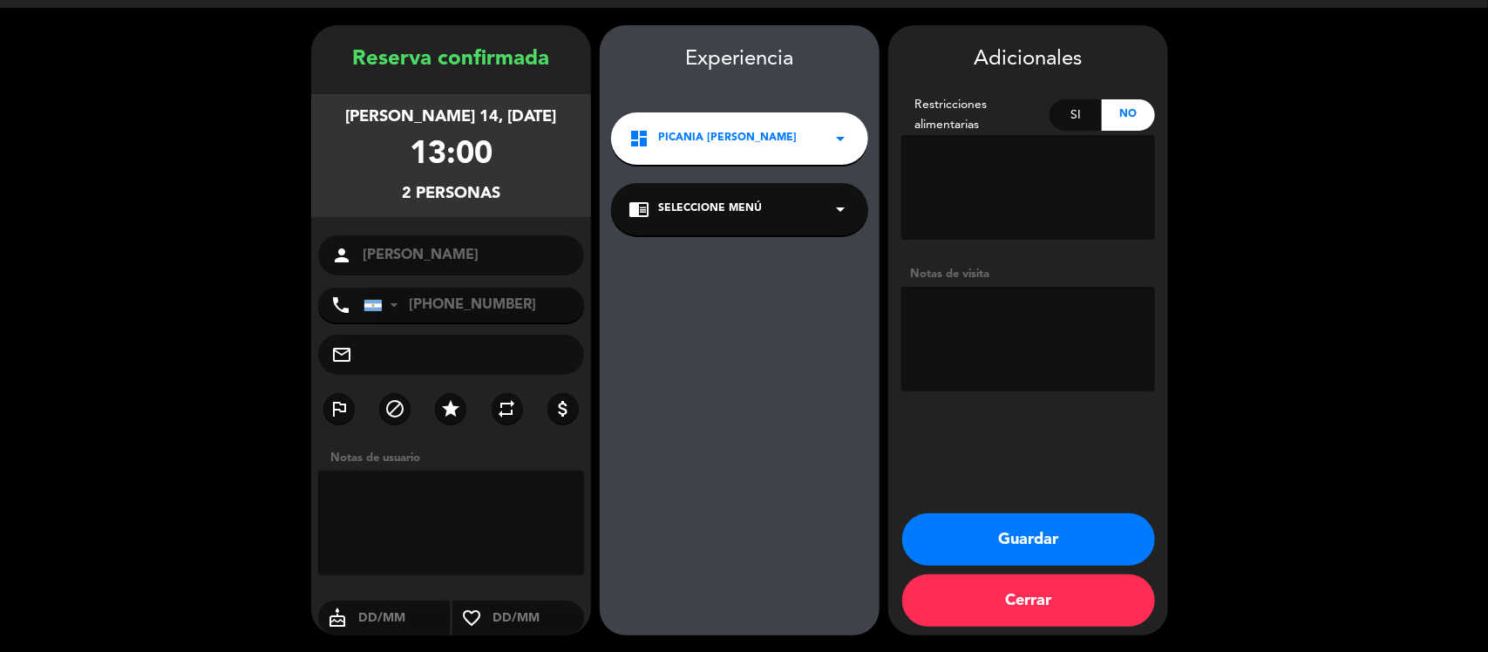
click at [1007, 534] on button "Guardar" at bounding box center [1028, 539] width 253 height 52
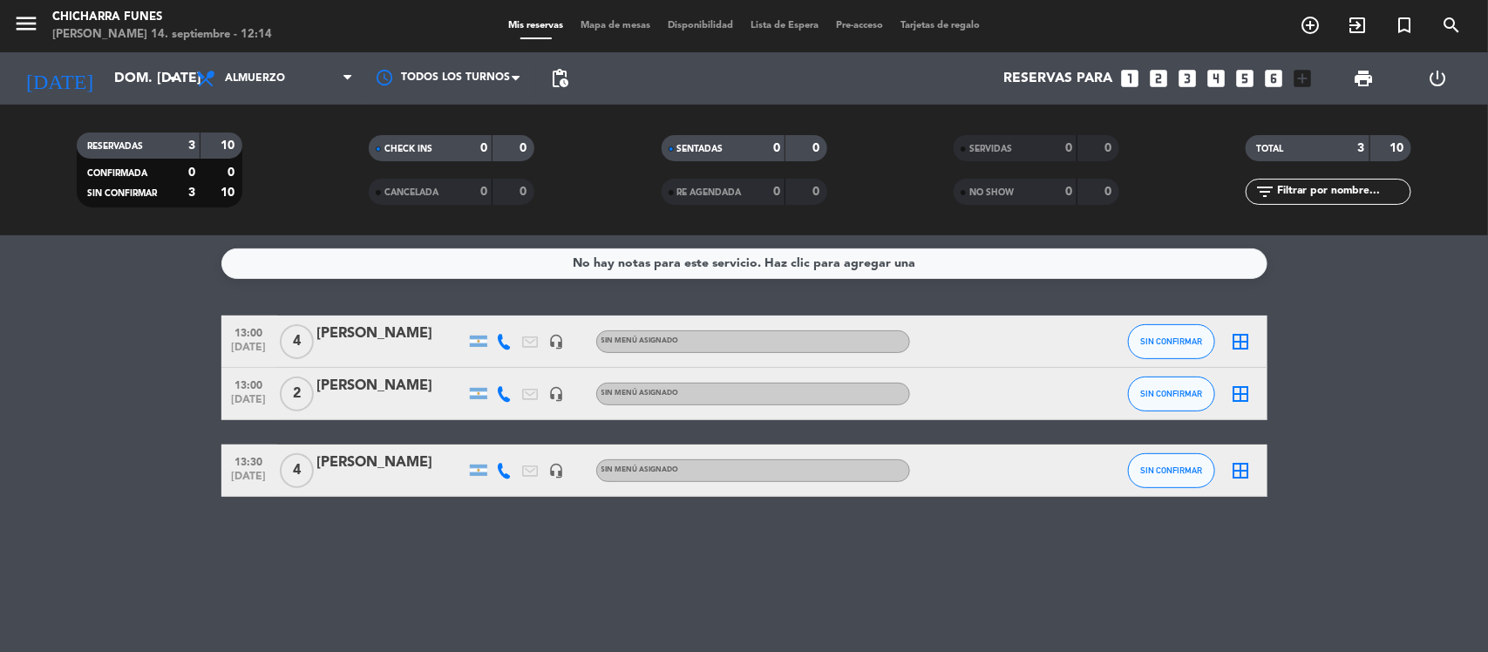
click at [1378, 446] on bookings-row "13:00 [DATE] 4 [PERSON_NAME] headset_mic Sin menú asignado SIN CONFIRMAR border…" at bounding box center [744, 406] width 1488 height 181
